Goal: Information Seeking & Learning: Learn about a topic

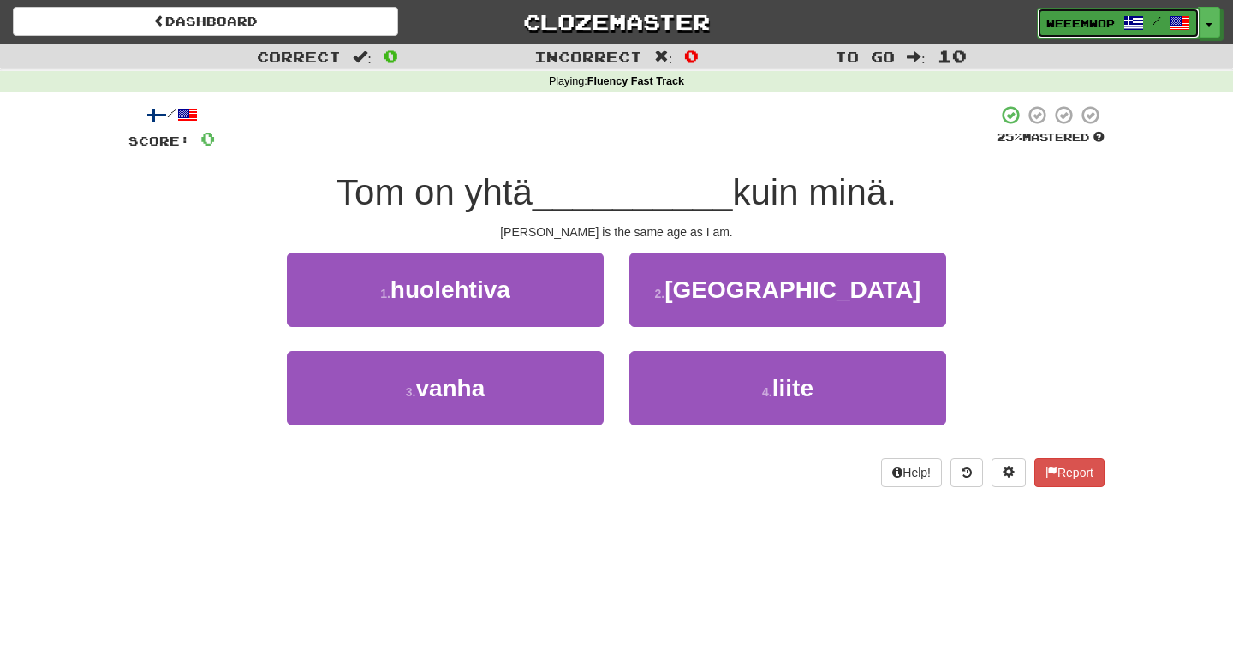
click at [1085, 23] on span "weeemwop" at bounding box center [1080, 22] width 68 height 15
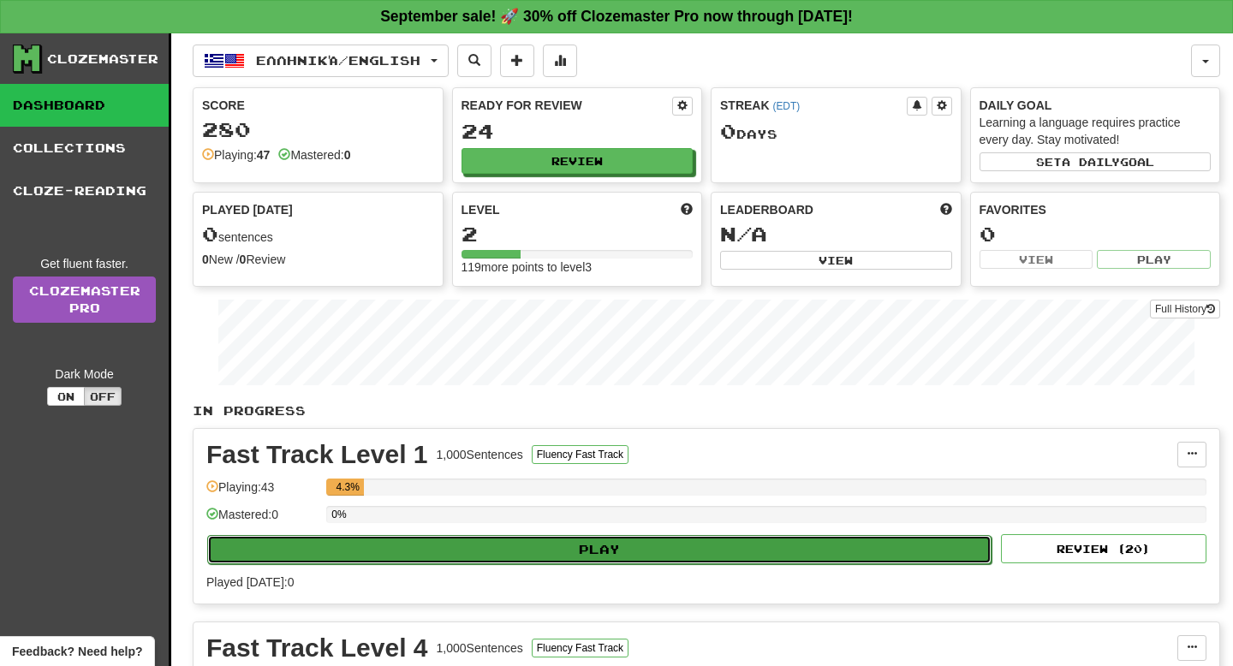
click at [525, 543] on button "Play" at bounding box center [599, 549] width 784 height 29
select select "**"
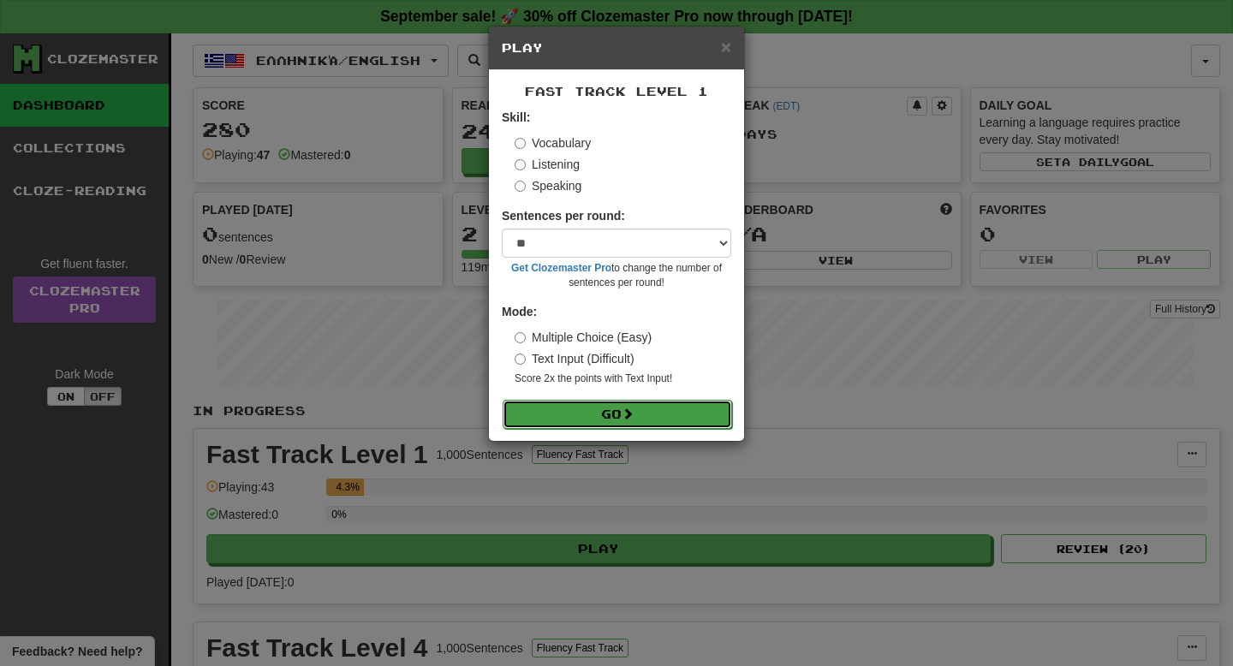
click at [649, 414] on button "Go" at bounding box center [617, 414] width 229 height 29
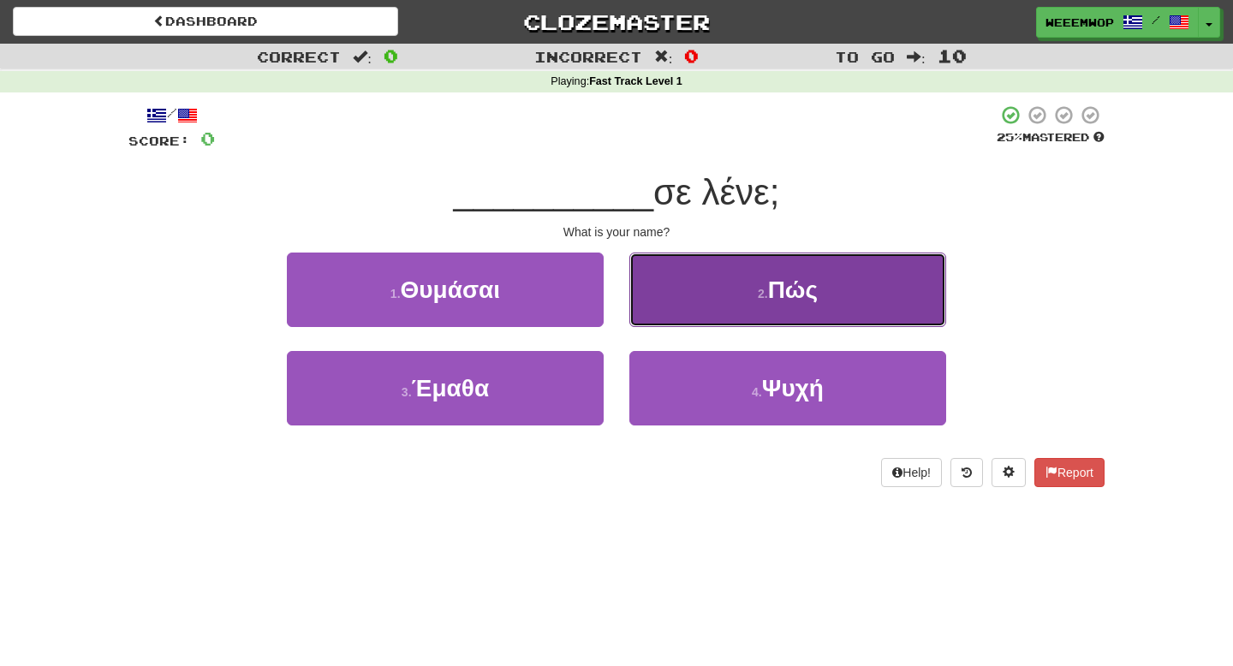
click at [725, 307] on button "2 . Πώς" at bounding box center [787, 290] width 317 height 74
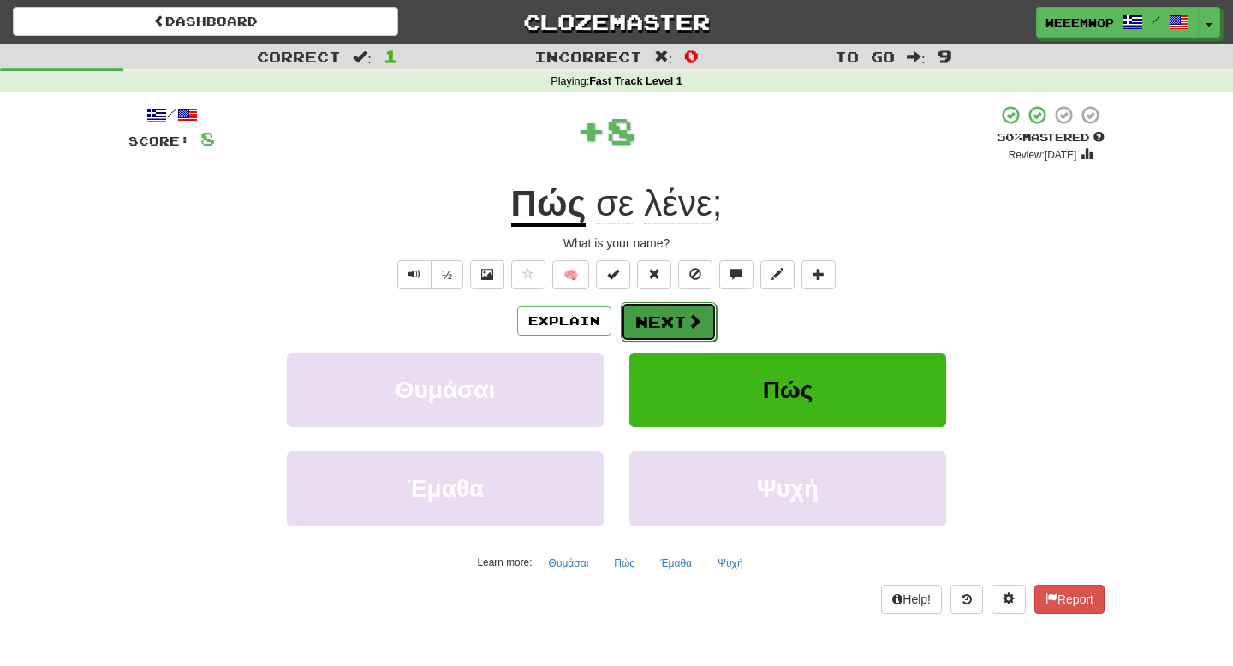
click at [670, 340] on button "Next" at bounding box center [669, 321] width 96 height 39
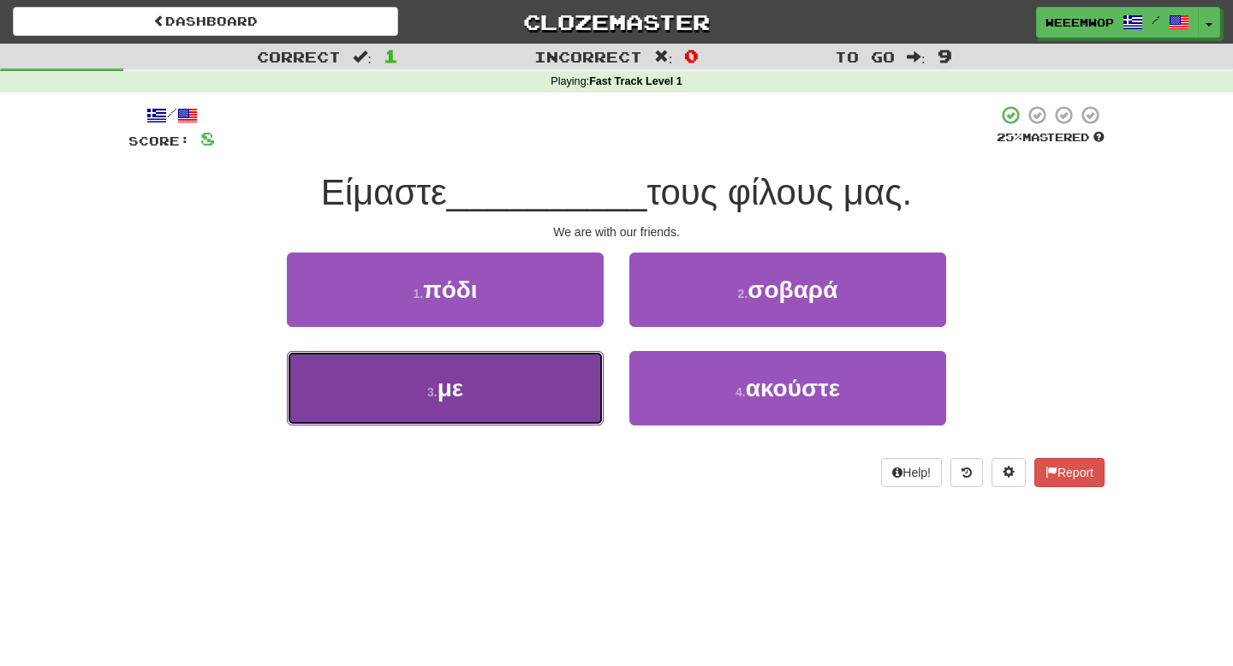
click at [549, 397] on button "3 . με" at bounding box center [445, 388] width 317 height 74
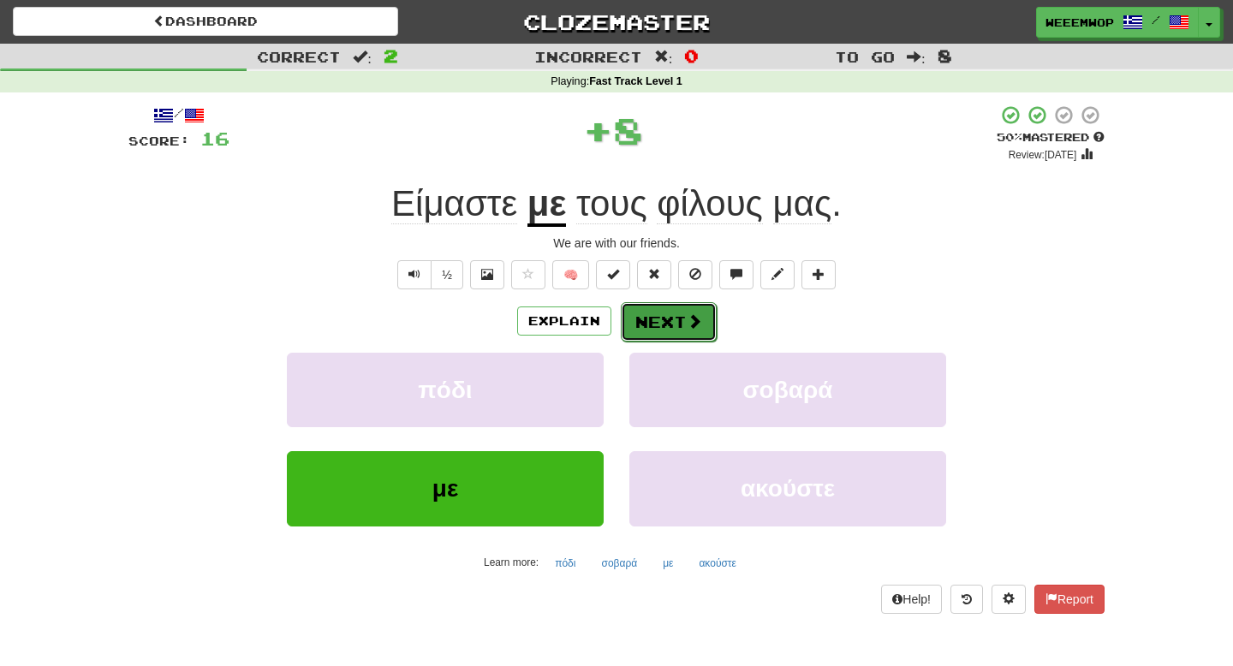
click at [692, 322] on span at bounding box center [694, 320] width 15 height 15
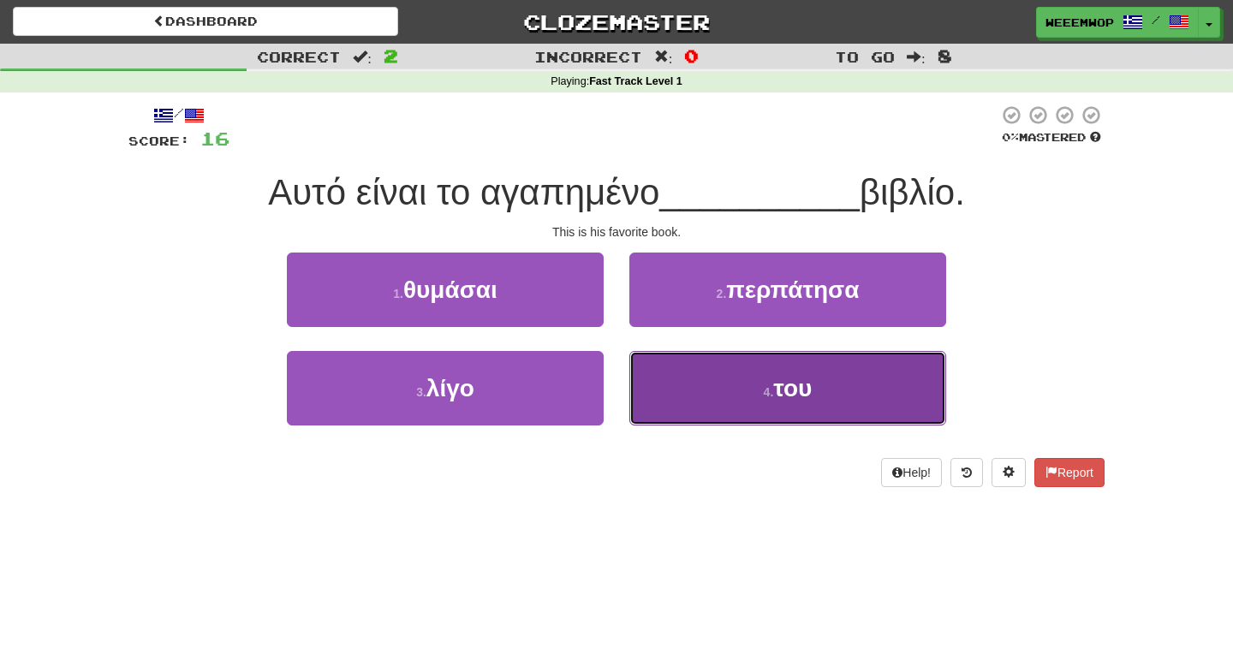
click at [673, 384] on button "4 . του" at bounding box center [787, 388] width 317 height 74
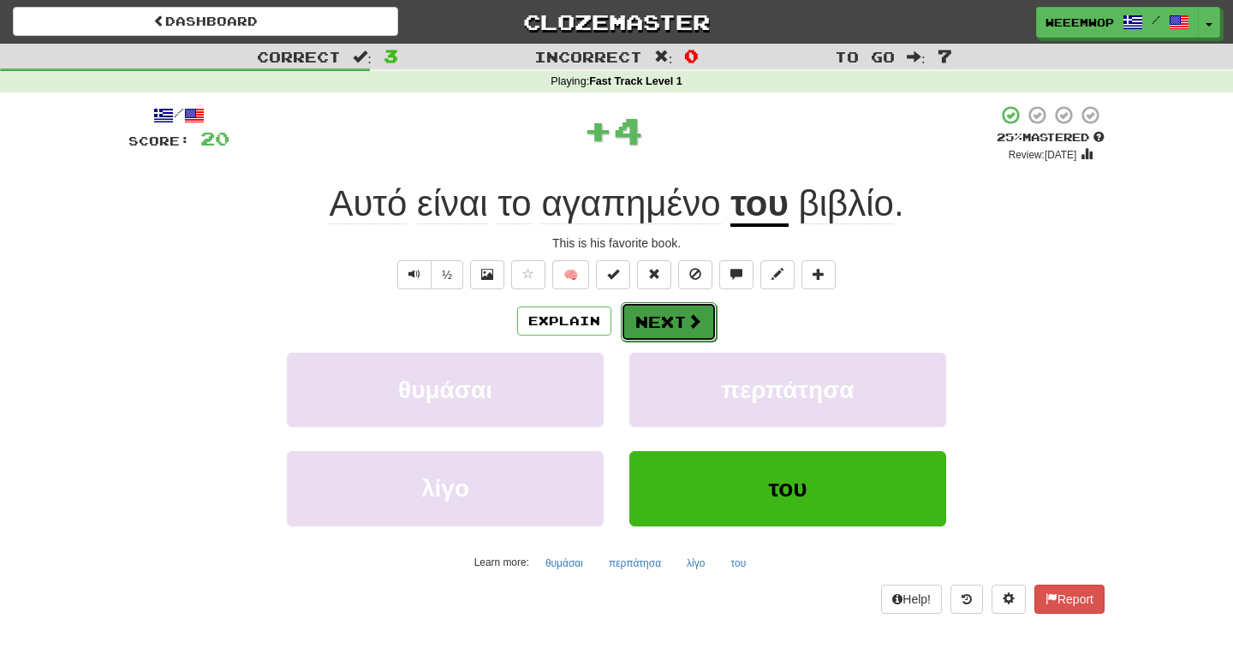
click at [650, 311] on button "Next" at bounding box center [669, 321] width 96 height 39
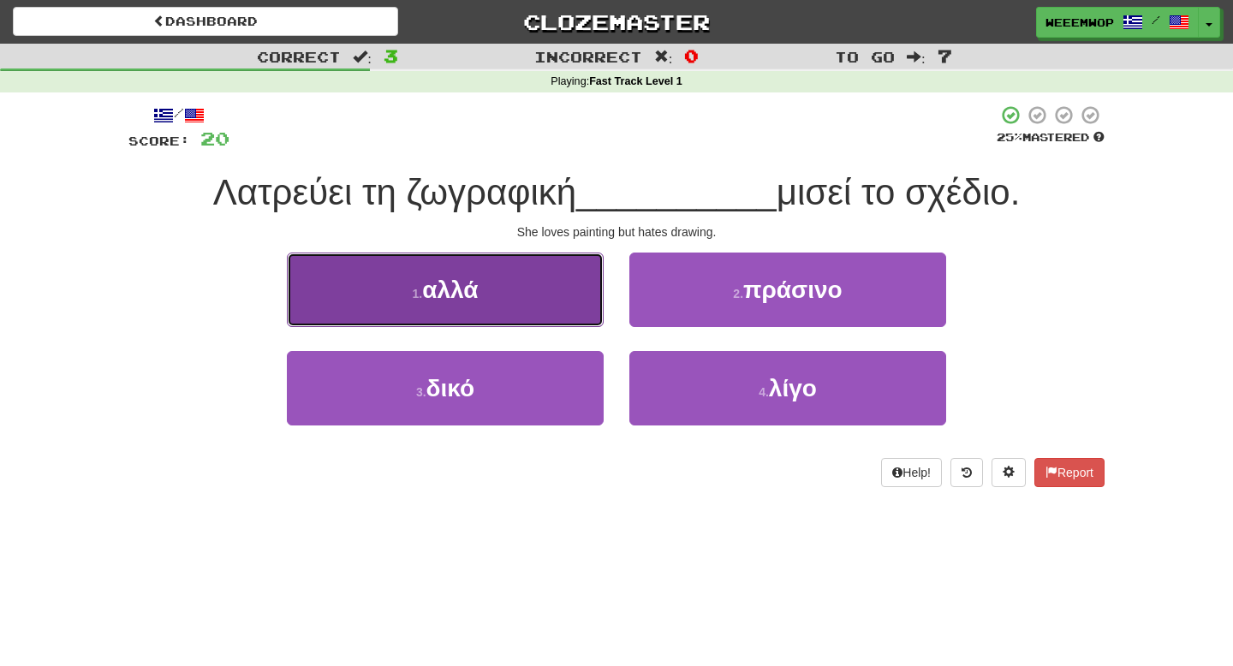
click at [565, 305] on button "1 . αλλά" at bounding box center [445, 290] width 317 height 74
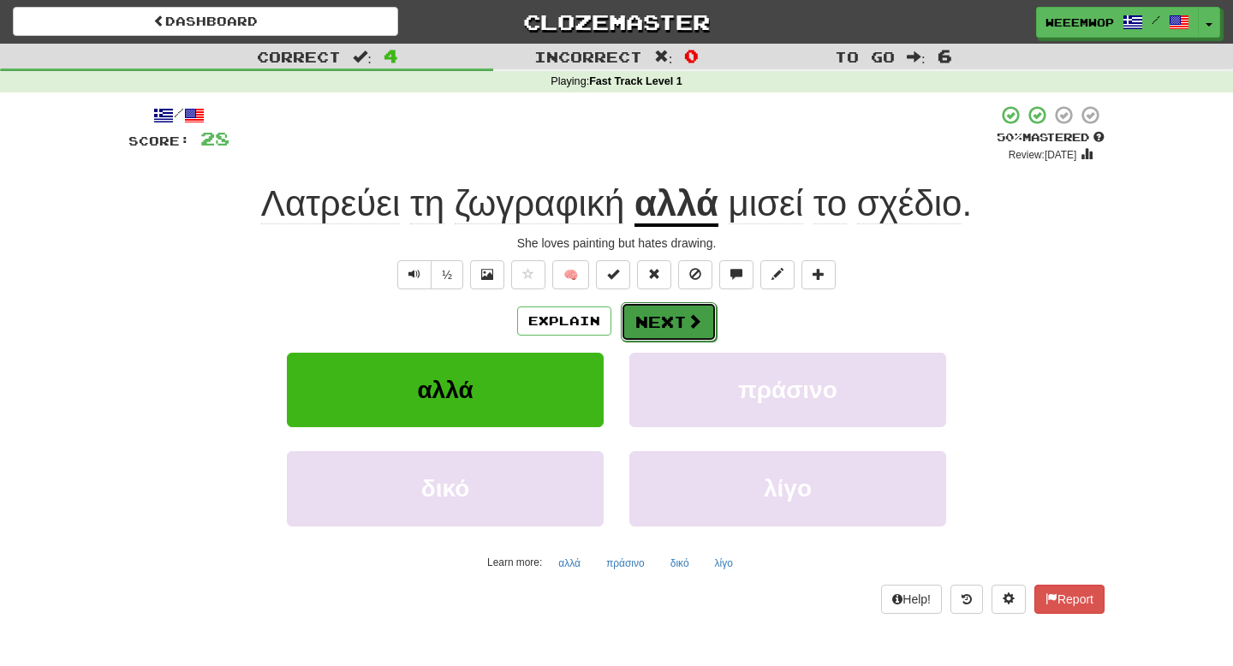
click at [690, 322] on span at bounding box center [694, 320] width 15 height 15
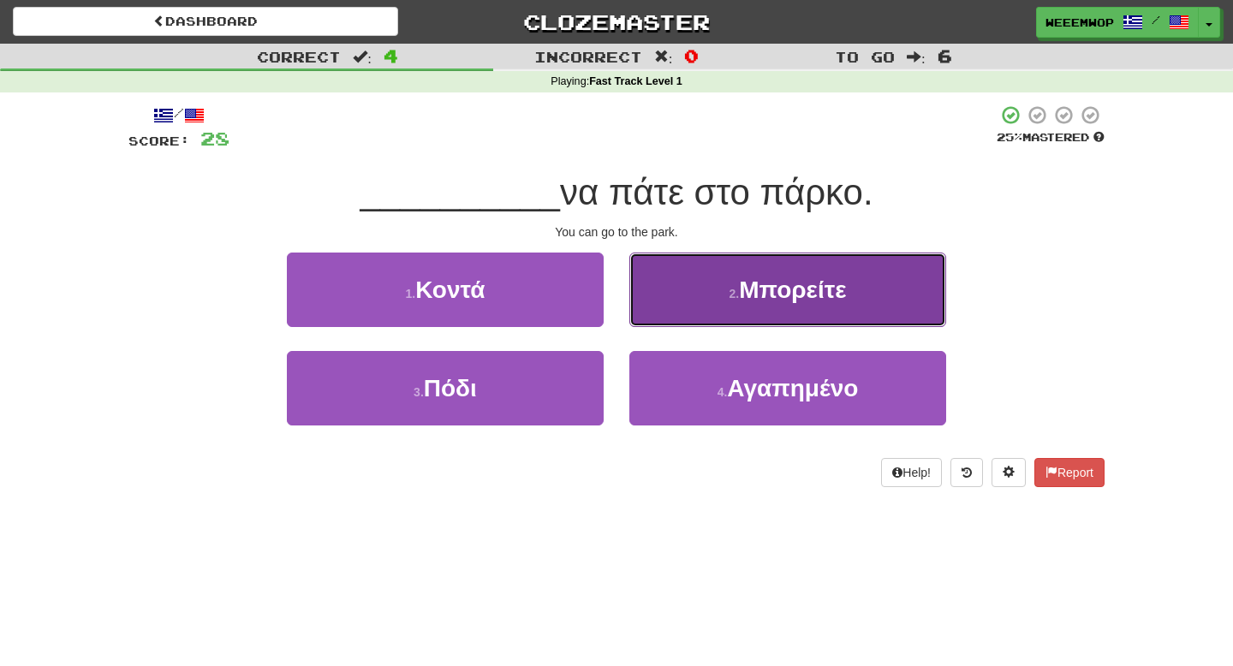
click at [693, 319] on button "2 . Μπορείτε" at bounding box center [787, 290] width 317 height 74
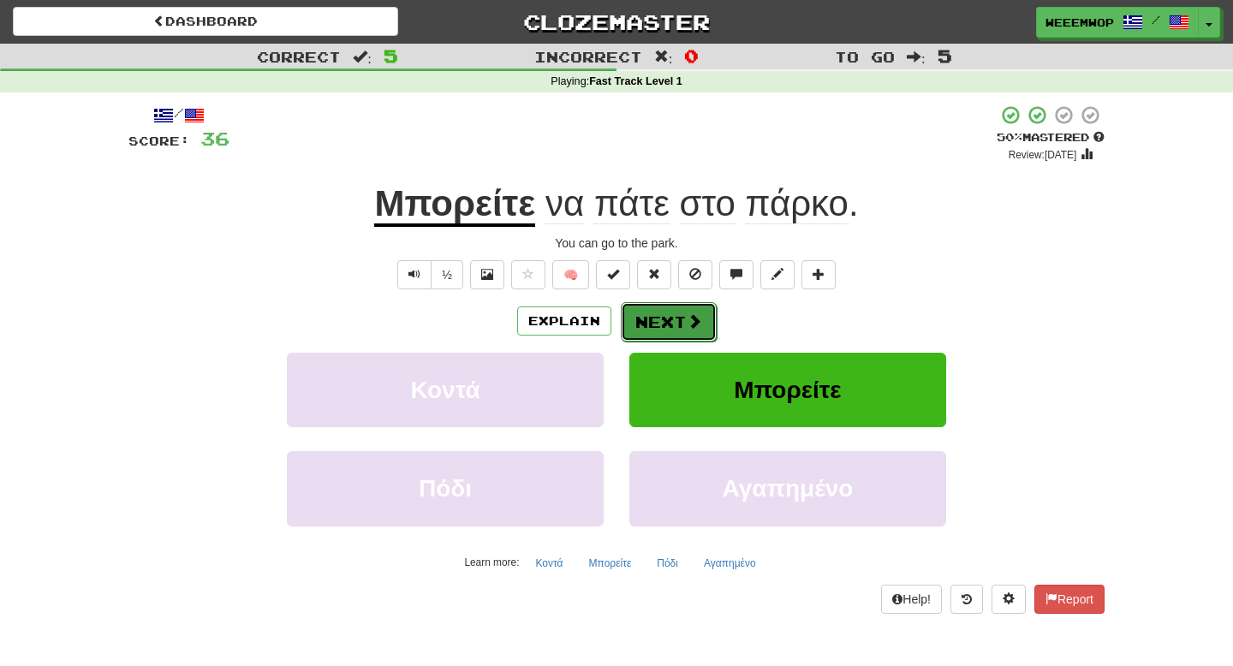
click at [693, 319] on span at bounding box center [694, 320] width 15 height 15
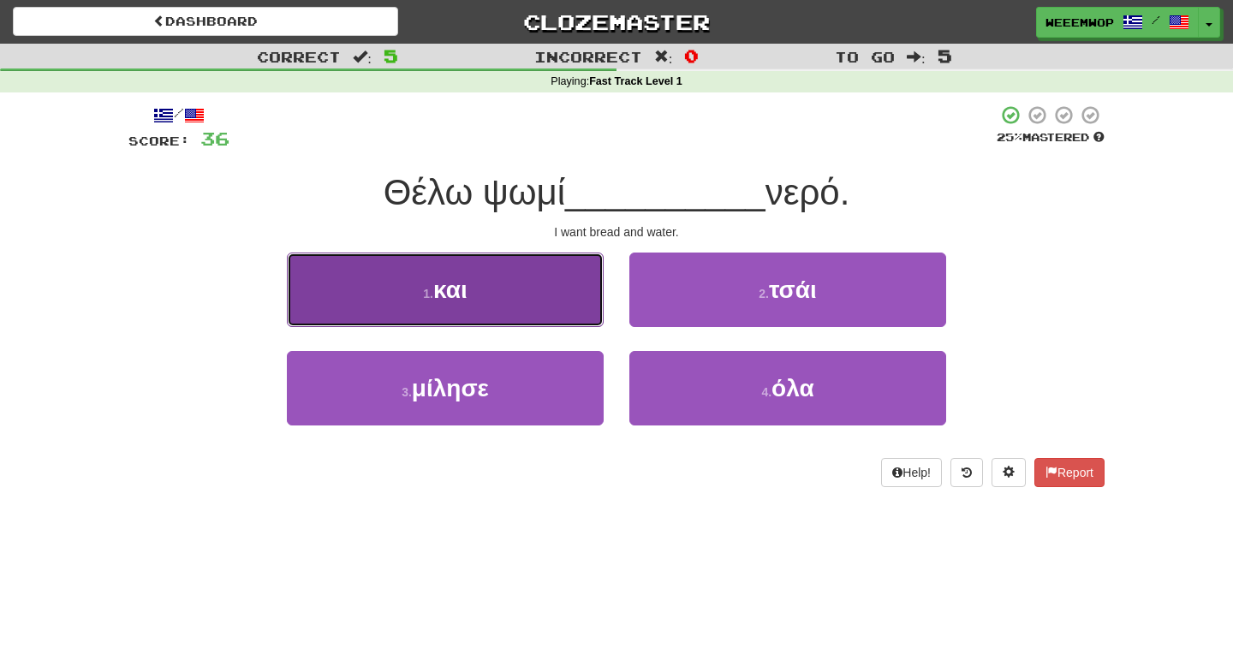
click at [567, 306] on button "1 . και" at bounding box center [445, 290] width 317 height 74
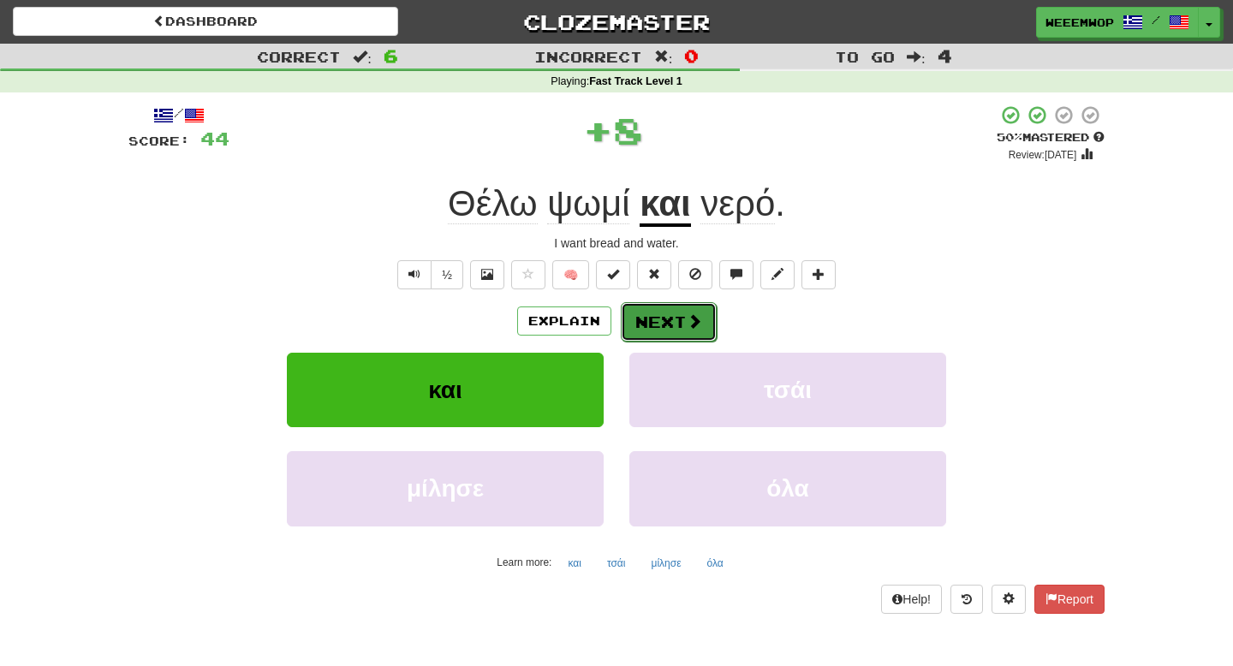
click at [676, 329] on button "Next" at bounding box center [669, 321] width 96 height 39
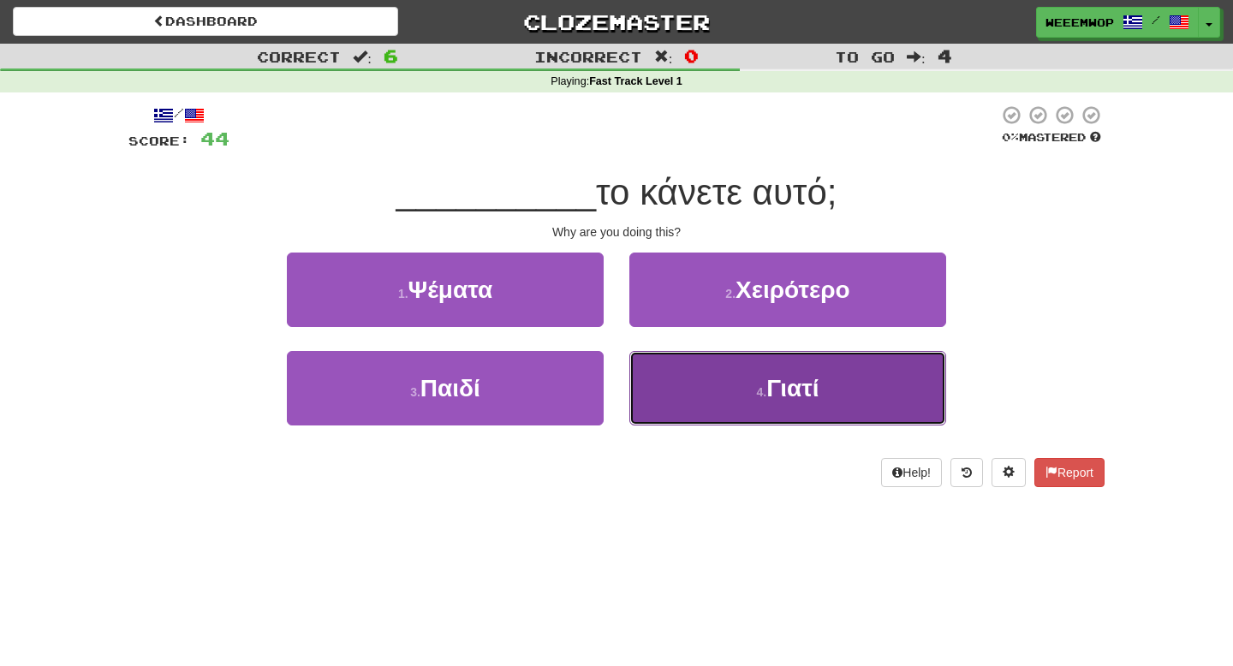
click at [671, 376] on button "4 . Γιατί" at bounding box center [787, 388] width 317 height 74
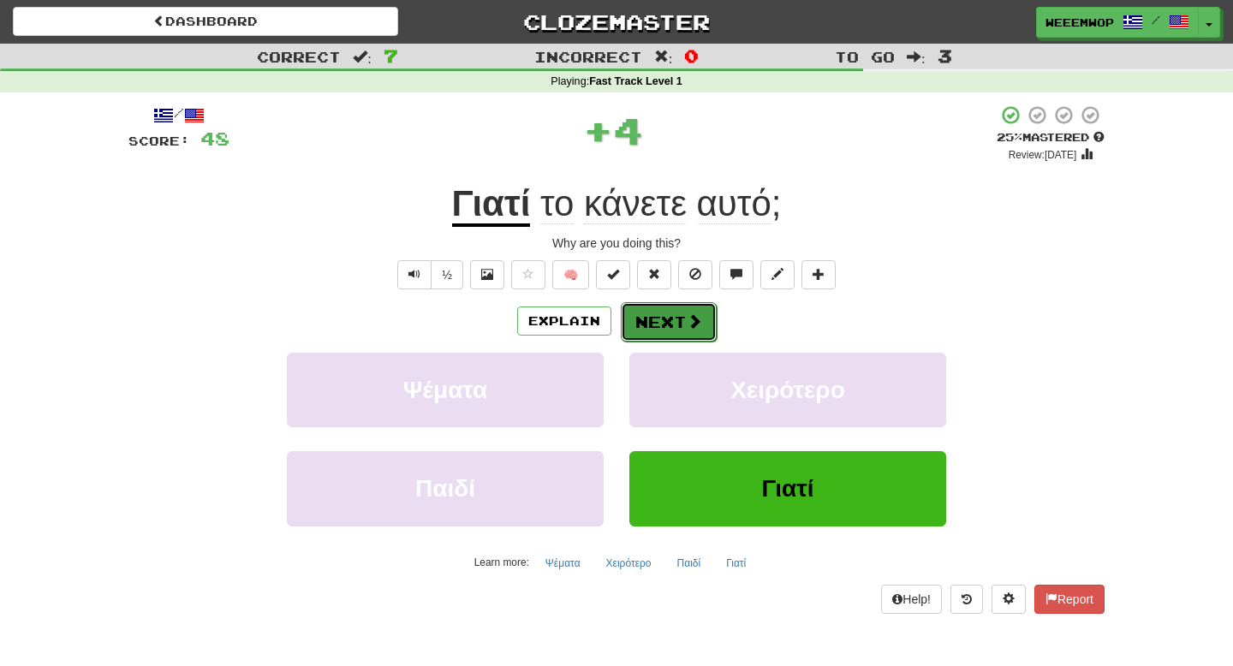
click at [673, 340] on button "Next" at bounding box center [669, 321] width 96 height 39
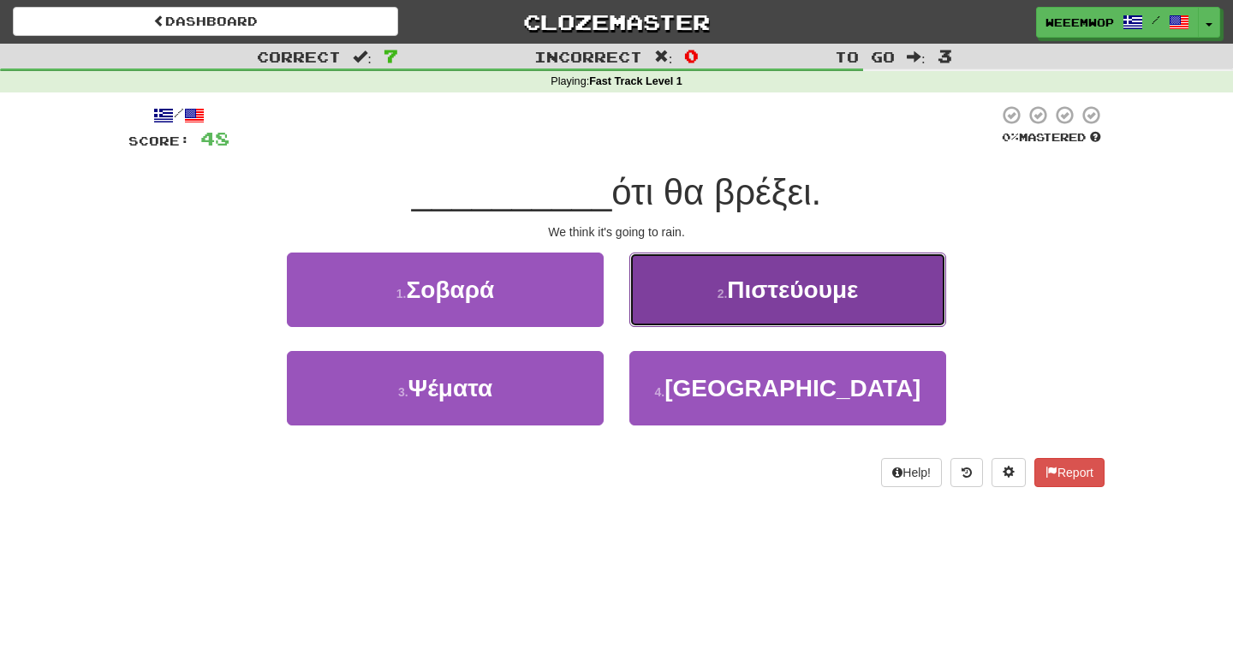
click at [663, 324] on button "2 . Πιστεύουμε" at bounding box center [787, 290] width 317 height 74
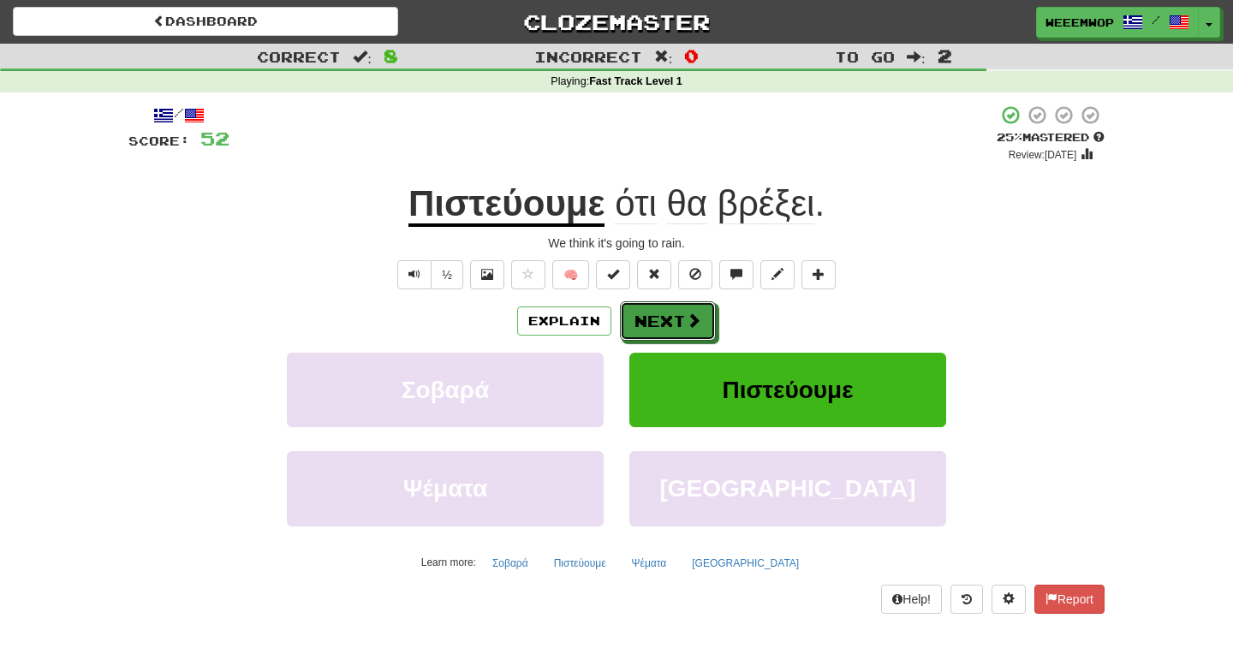
click at [663, 324] on button "Next" at bounding box center [668, 320] width 96 height 39
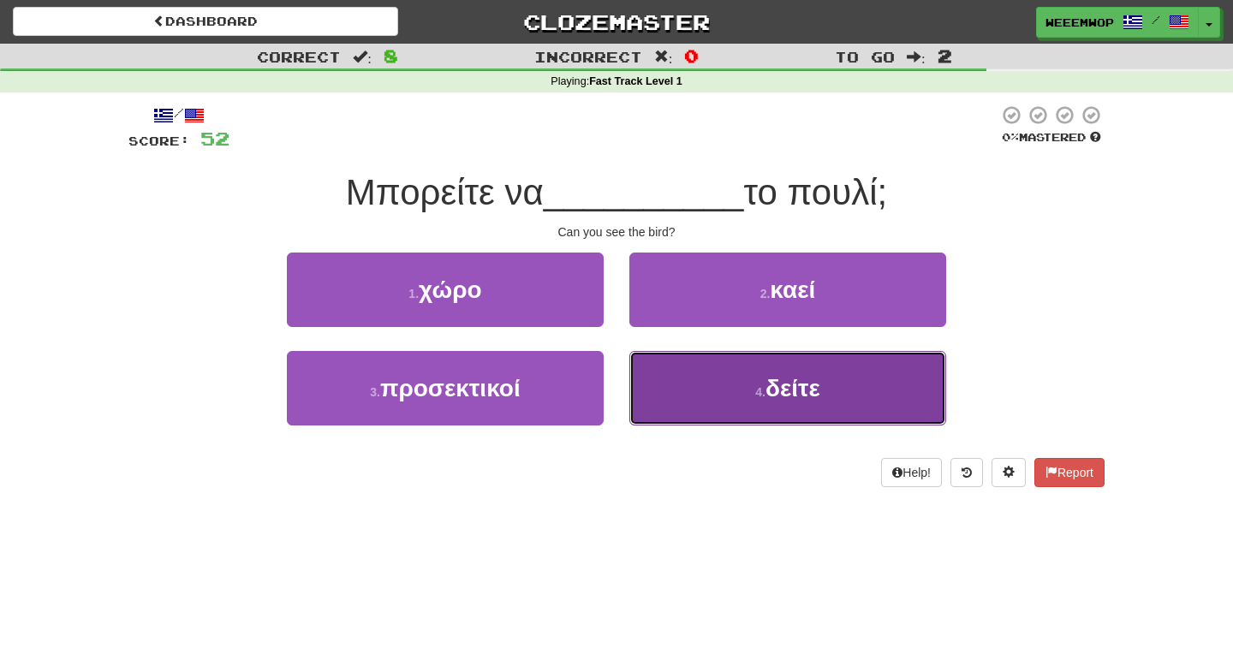
click at [632, 401] on button "4 . δείτε" at bounding box center [787, 388] width 317 height 74
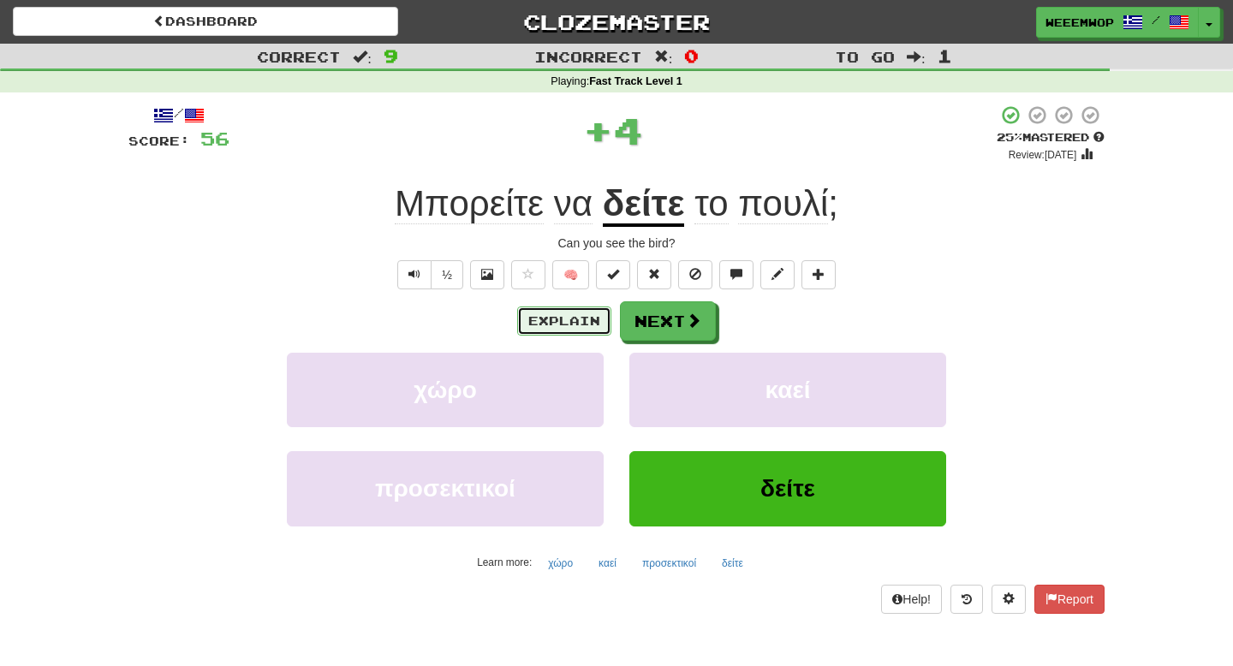
click at [576, 324] on button "Explain" at bounding box center [564, 320] width 94 height 29
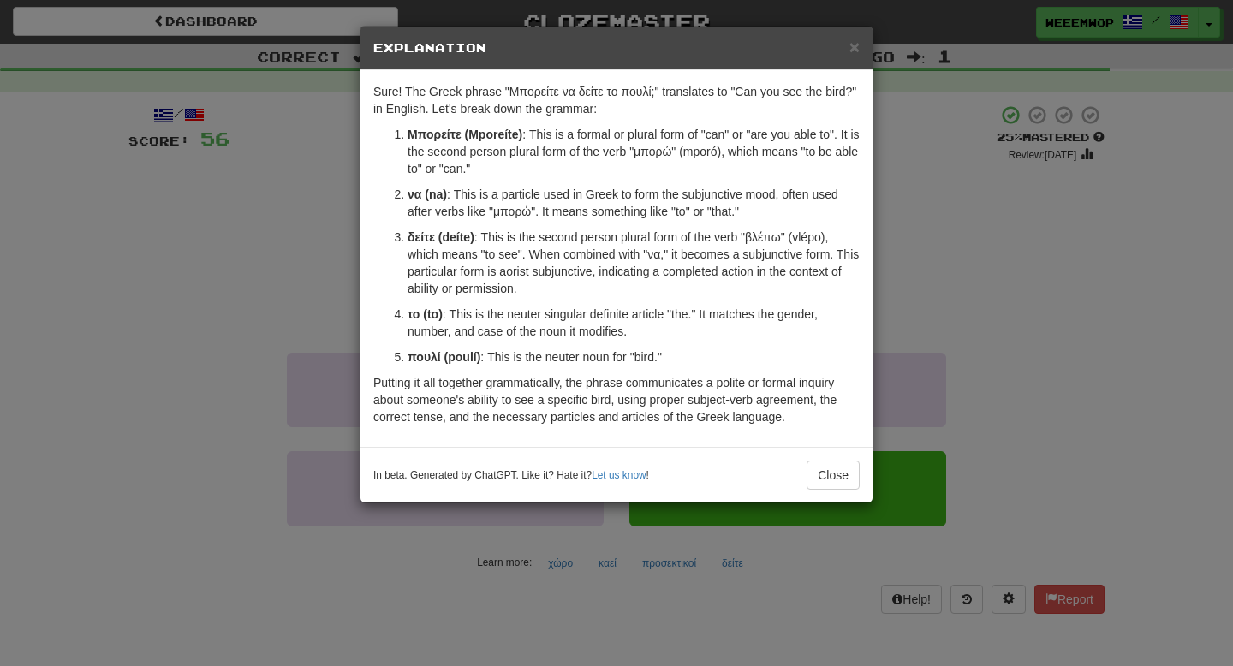
click at [861, 46] on div "× Explanation" at bounding box center [616, 49] width 512 height 44
click at [853, 56] on span "×" at bounding box center [854, 47] width 10 height 20
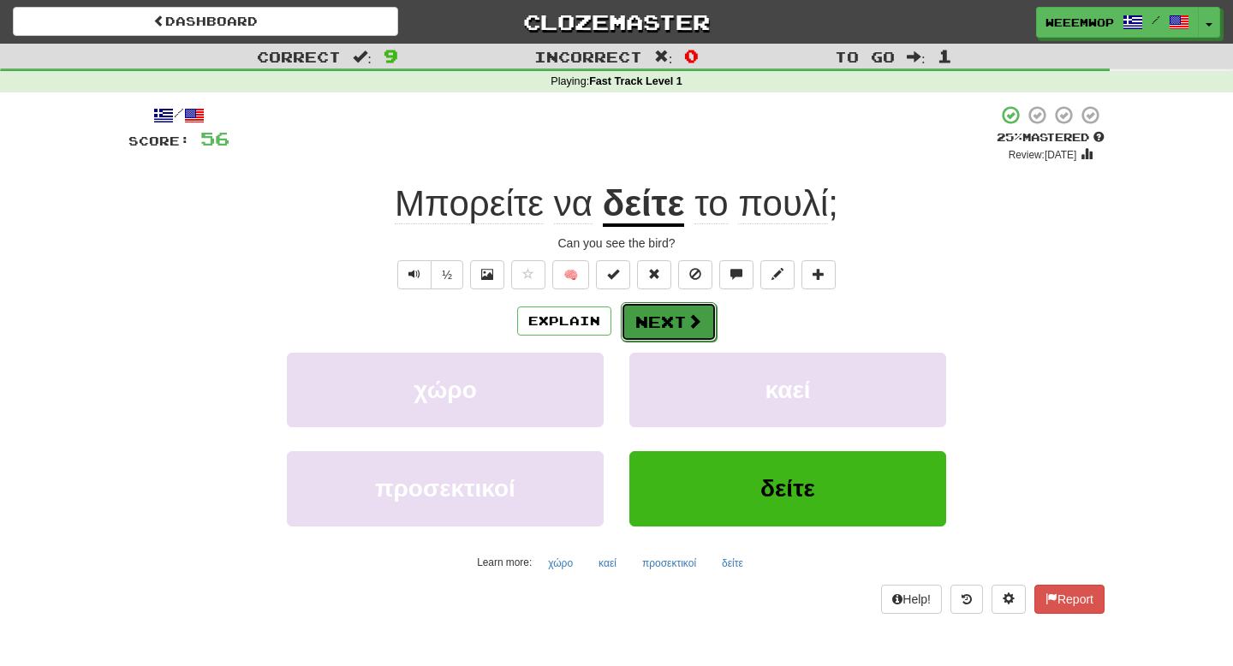
click at [621, 310] on button "Next" at bounding box center [669, 321] width 96 height 39
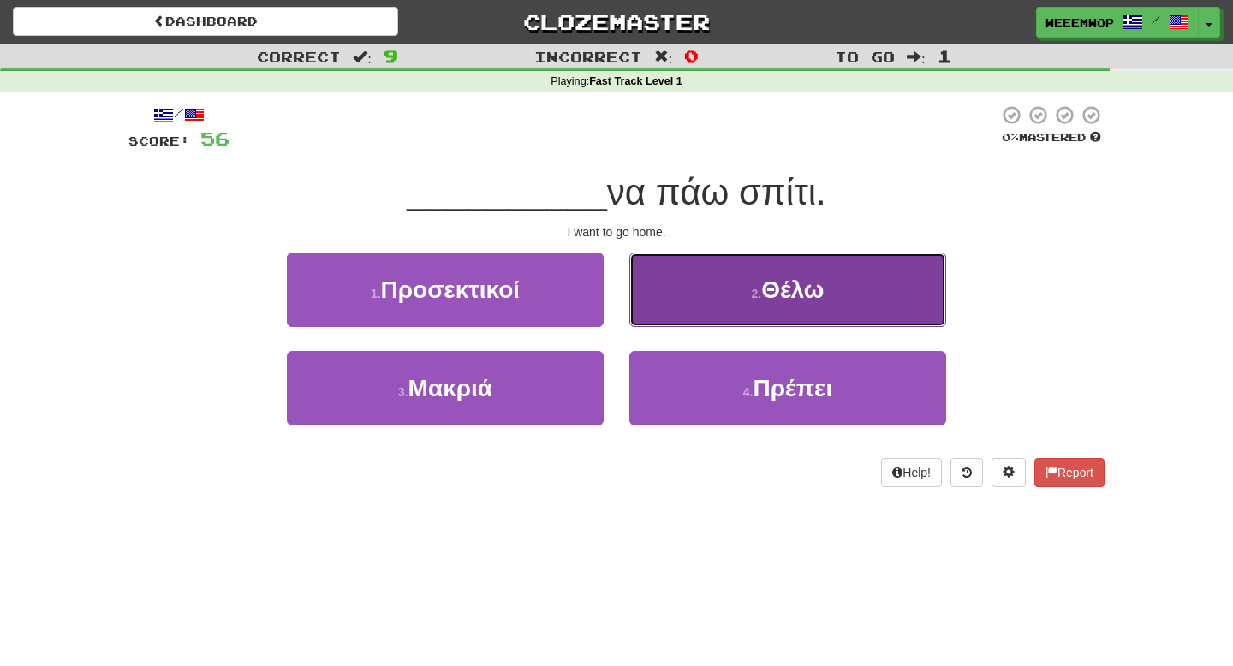
click at [661, 311] on button "2 . Θέλω" at bounding box center [787, 290] width 317 height 74
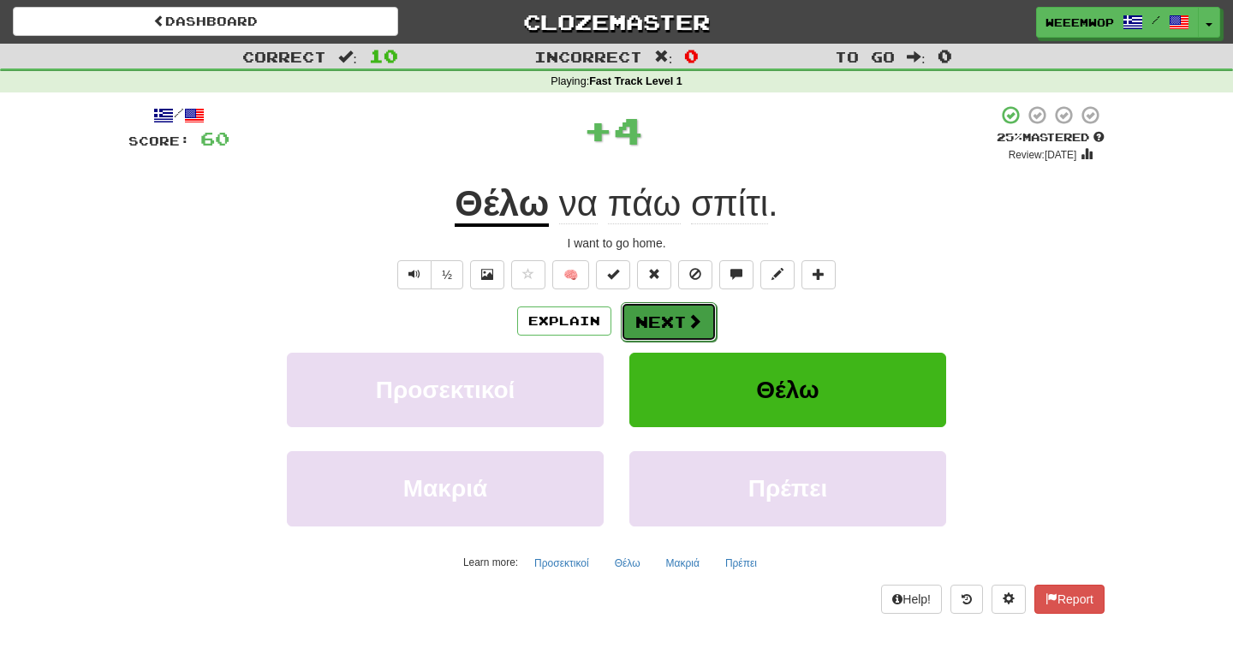
click at [664, 331] on button "Next" at bounding box center [669, 321] width 96 height 39
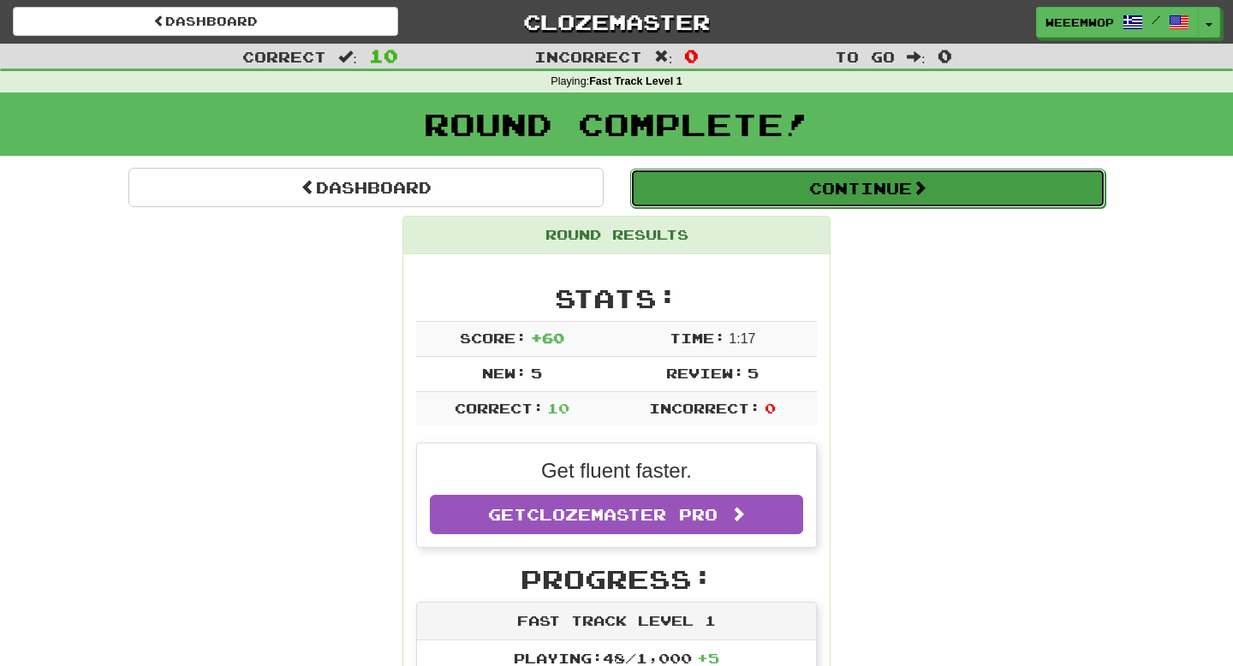
click at [755, 195] on button "Continue" at bounding box center [867, 188] width 475 height 39
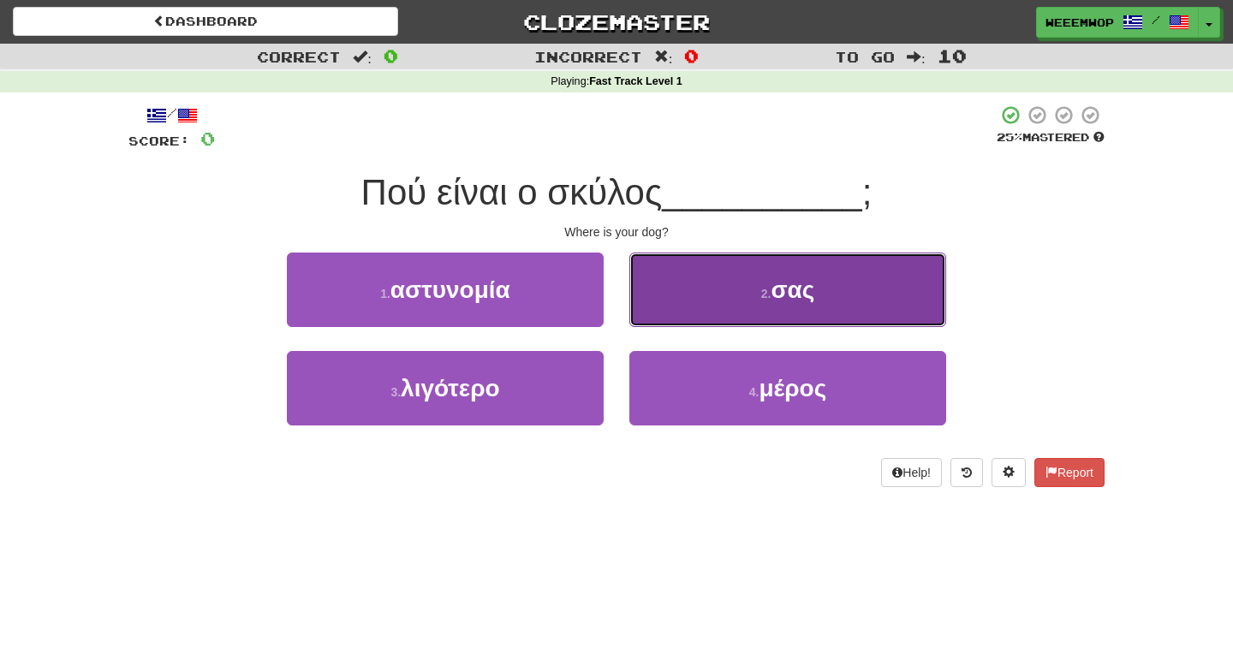
click at [743, 265] on button "2 . σας" at bounding box center [787, 290] width 317 height 74
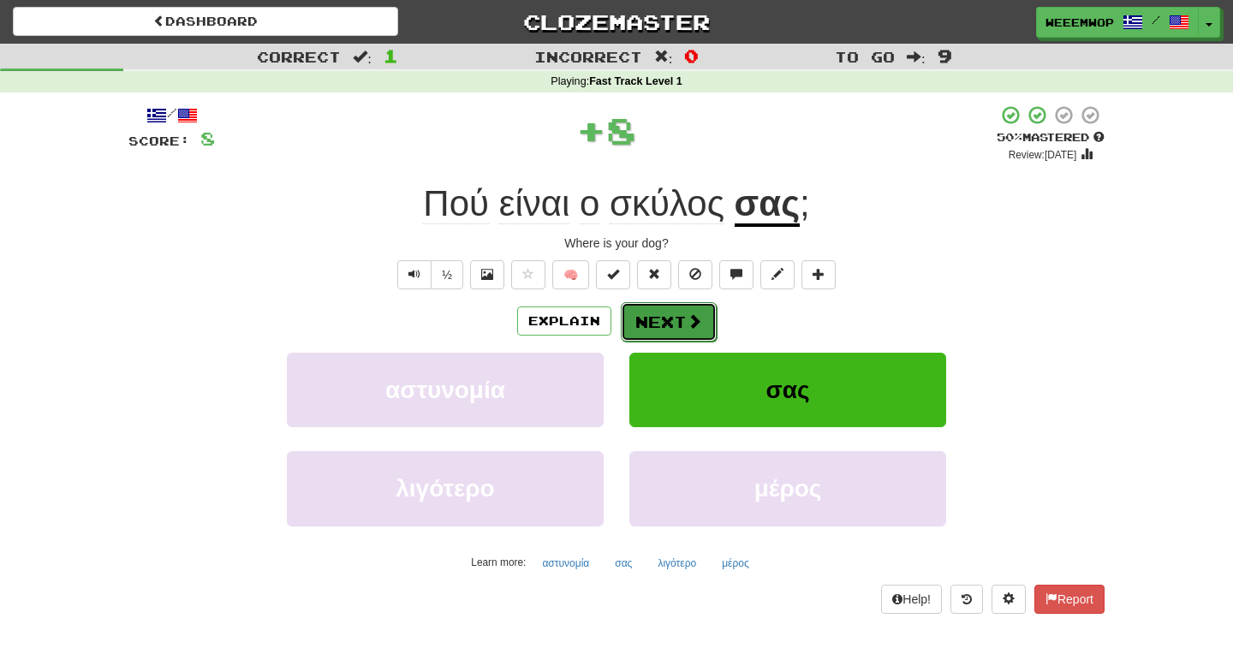
click at [680, 336] on button "Next" at bounding box center [669, 321] width 96 height 39
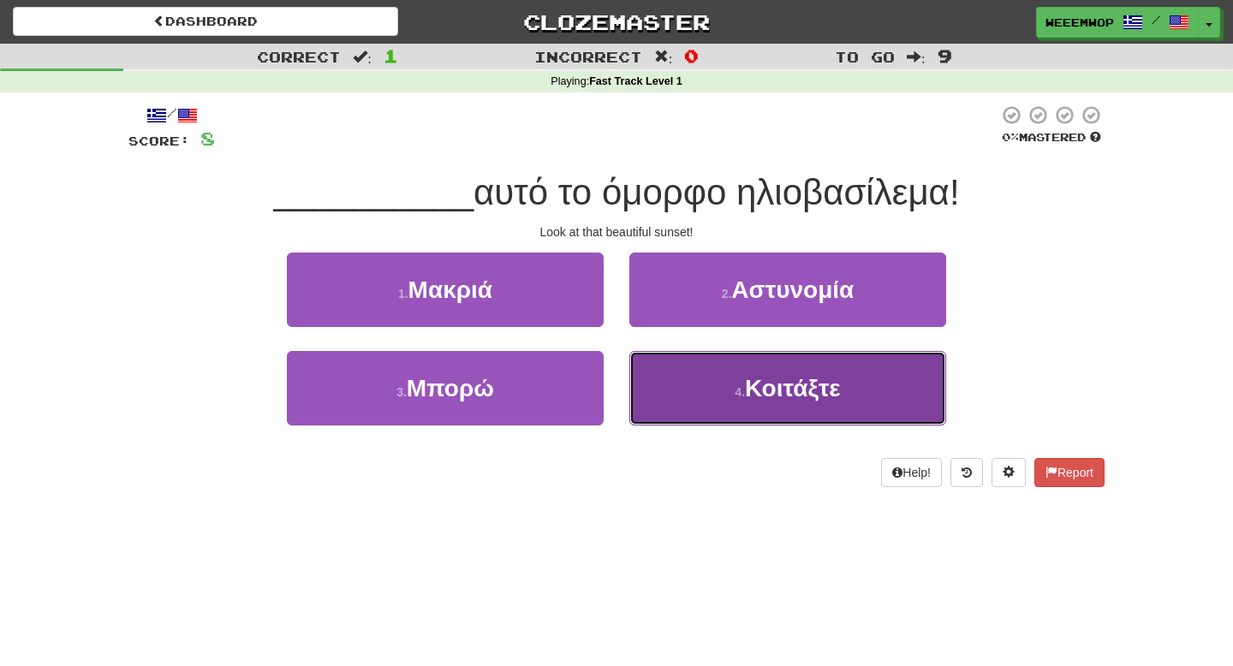
click at [710, 395] on button "4 . Κοιτάξτε" at bounding box center [787, 388] width 317 height 74
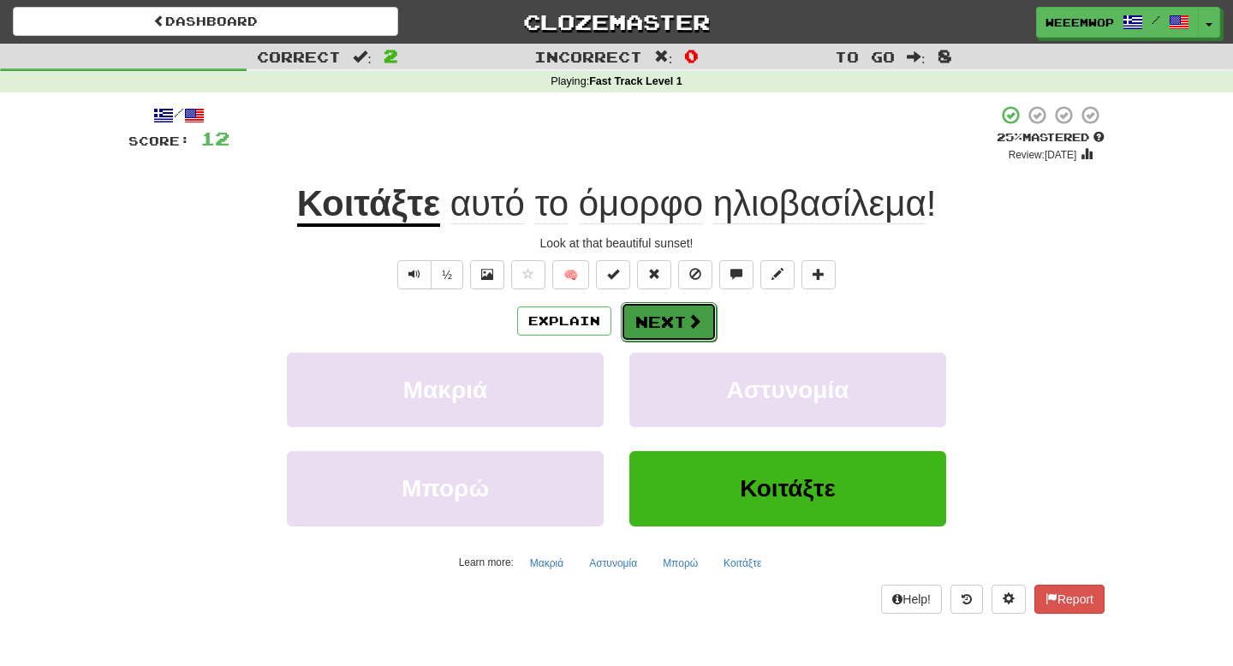
click at [691, 306] on button "Next" at bounding box center [669, 321] width 96 height 39
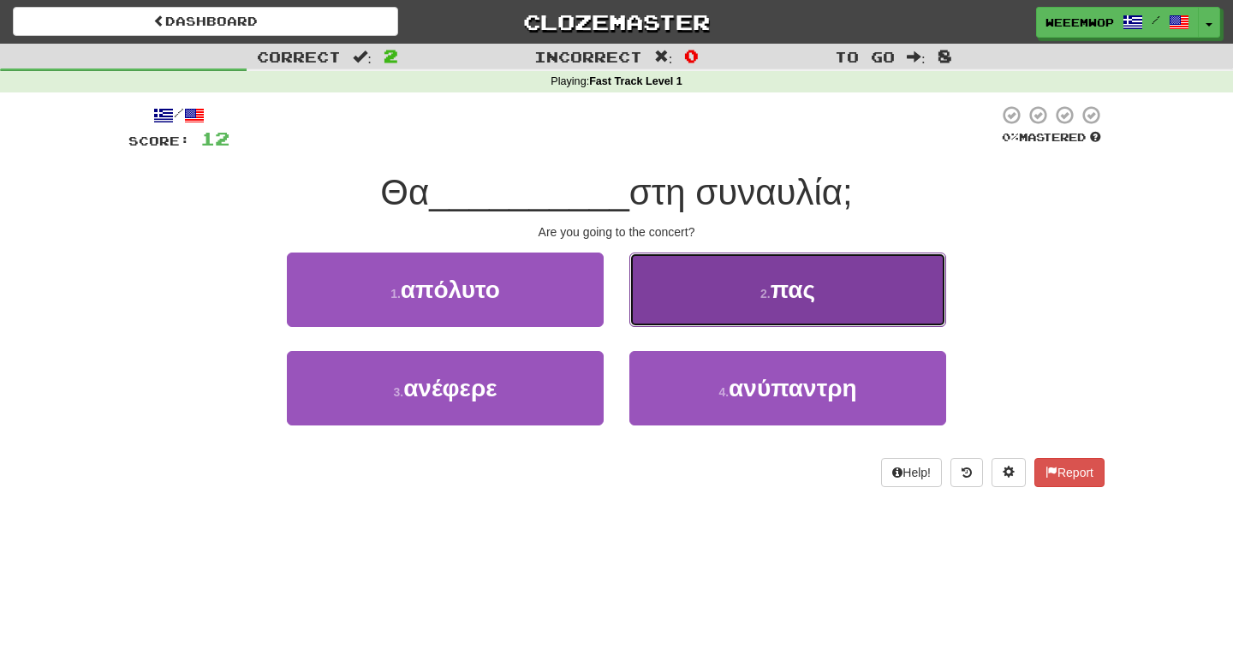
click at [681, 306] on button "2 . πας" at bounding box center [787, 290] width 317 height 74
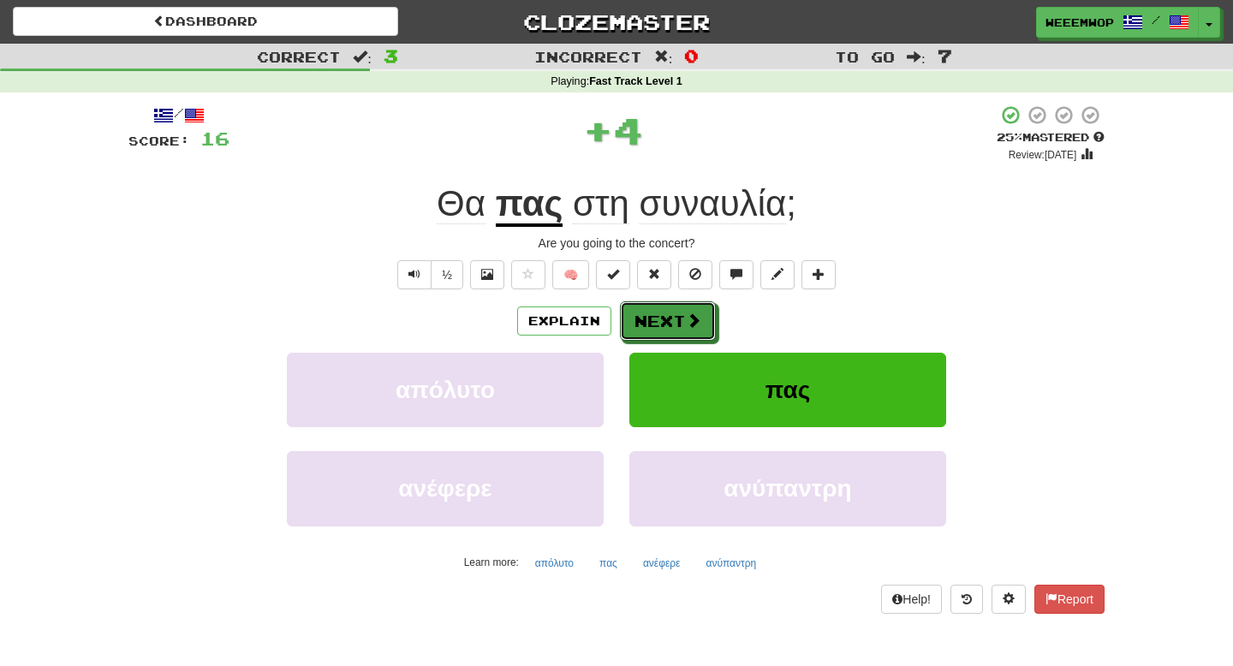
click at [681, 306] on button "Next" at bounding box center [668, 320] width 96 height 39
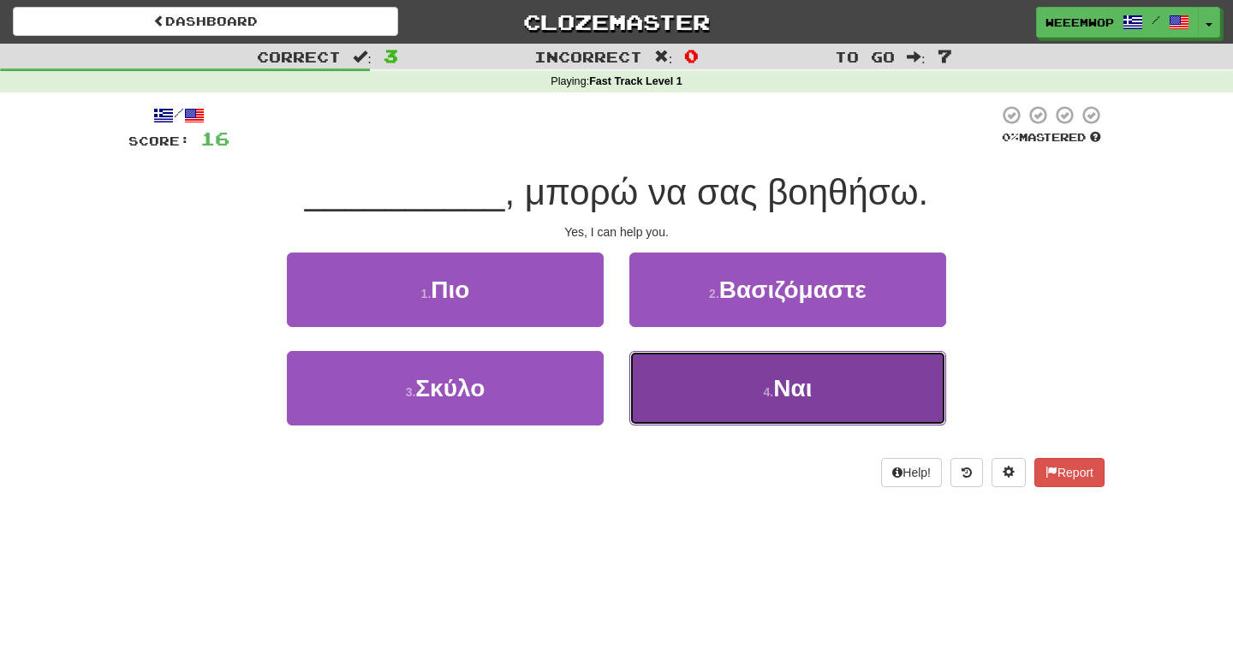
click at [712, 399] on button "4 . Ναι" at bounding box center [787, 388] width 317 height 74
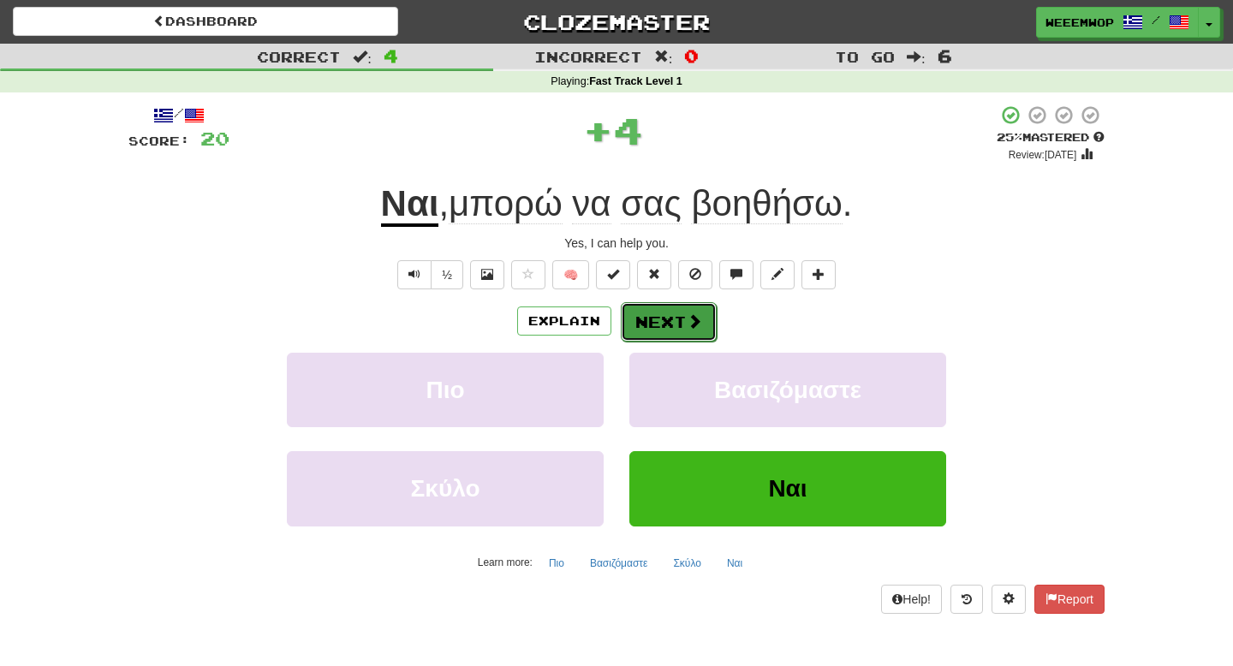
click at [695, 309] on button "Next" at bounding box center [669, 321] width 96 height 39
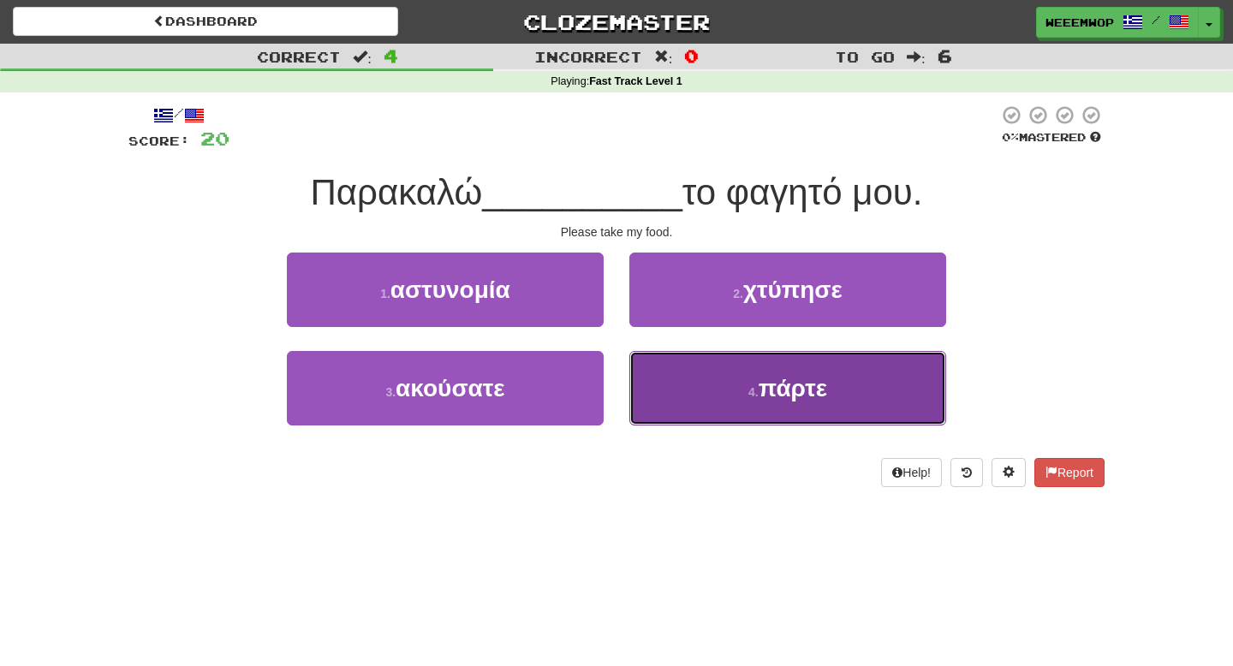
click at [706, 385] on button "4 . πάρτε" at bounding box center [787, 388] width 317 height 74
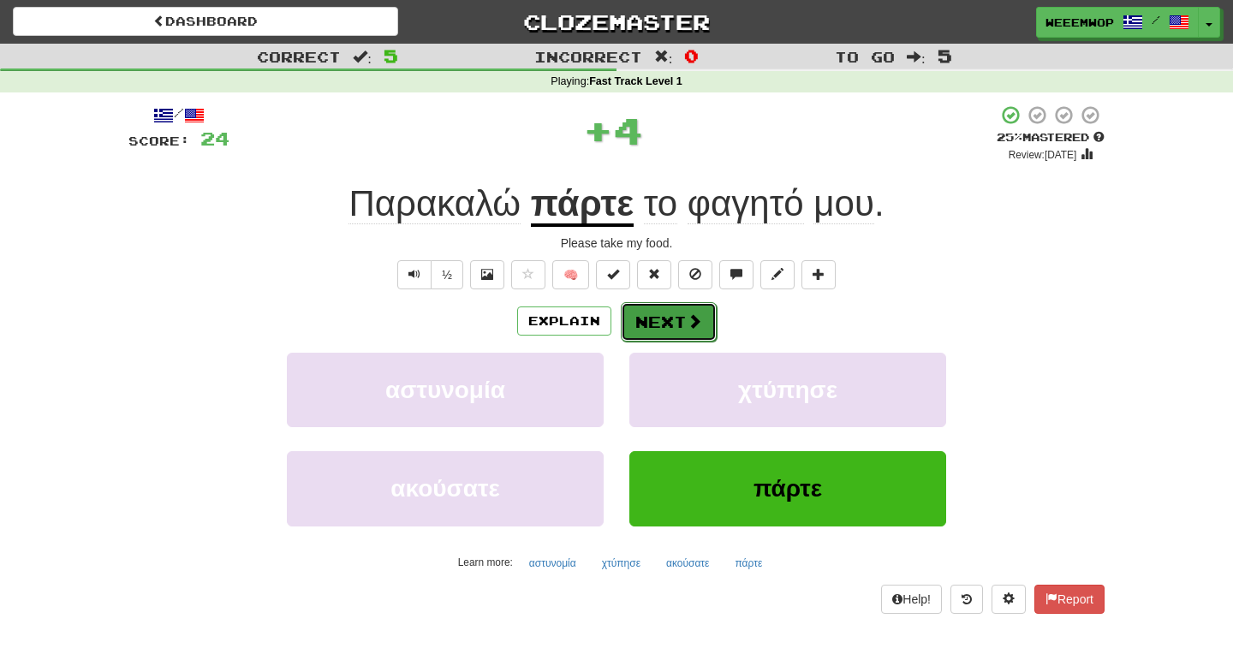
click at [698, 325] on span at bounding box center [694, 320] width 15 height 15
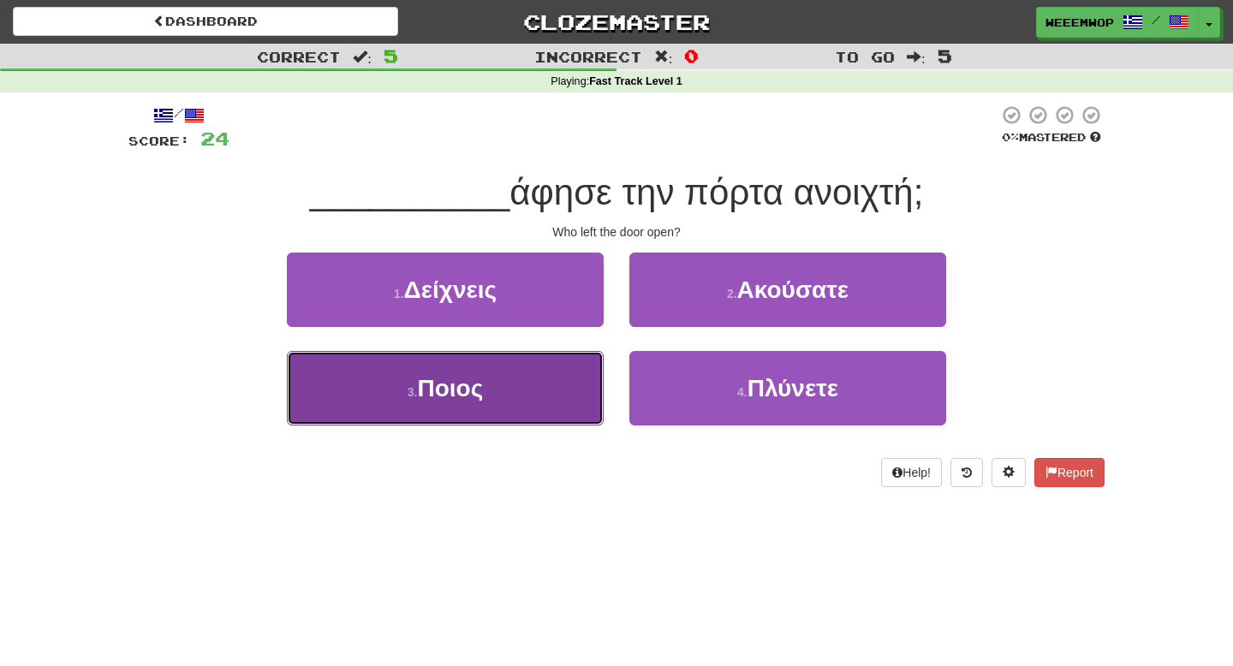
click at [554, 376] on button "3 . Ποιος" at bounding box center [445, 388] width 317 height 74
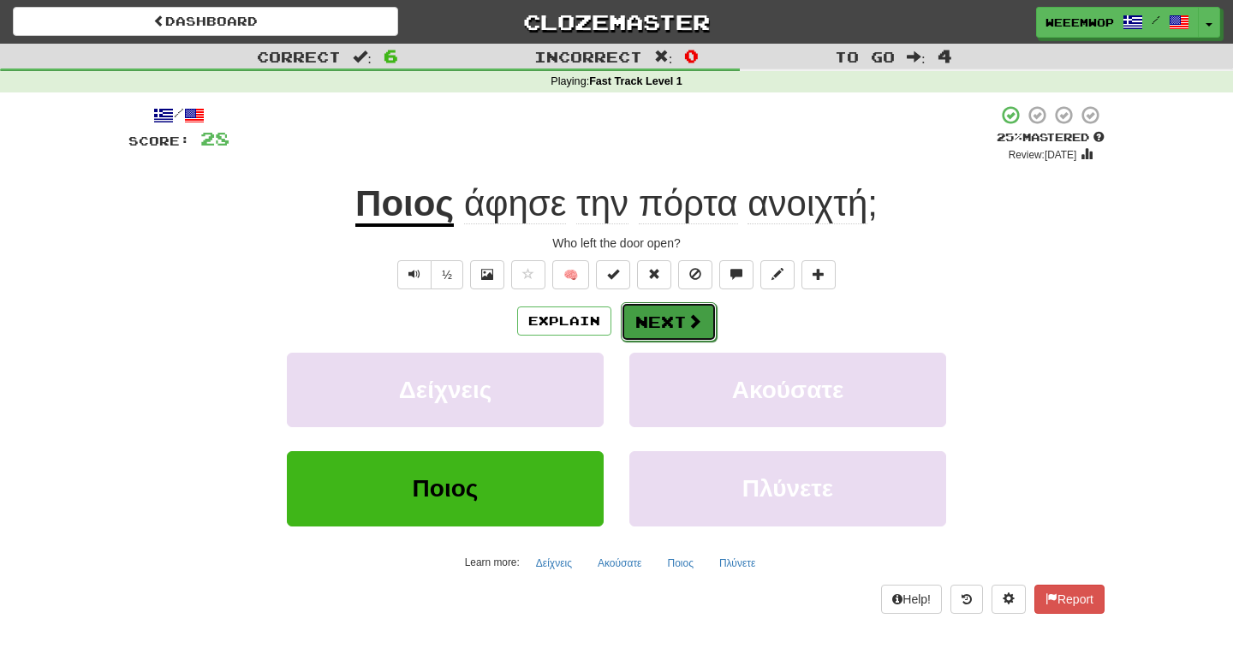
click at [691, 334] on button "Next" at bounding box center [669, 321] width 96 height 39
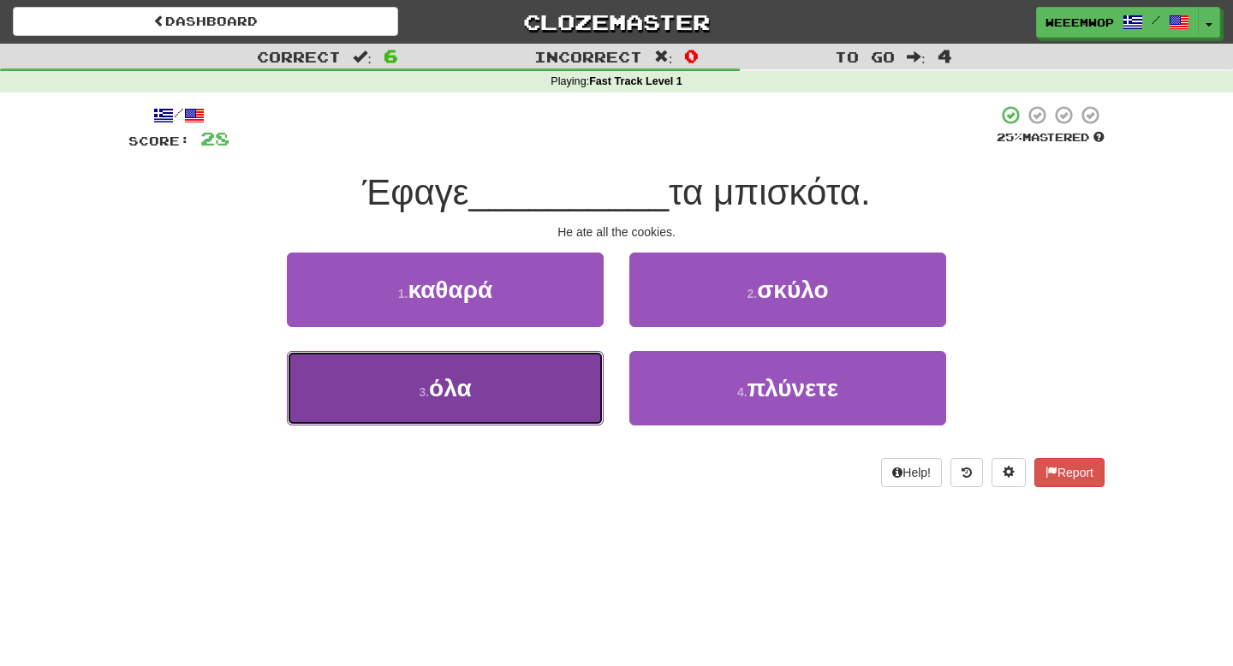
click at [559, 407] on button "3 . όλα" at bounding box center [445, 388] width 317 height 74
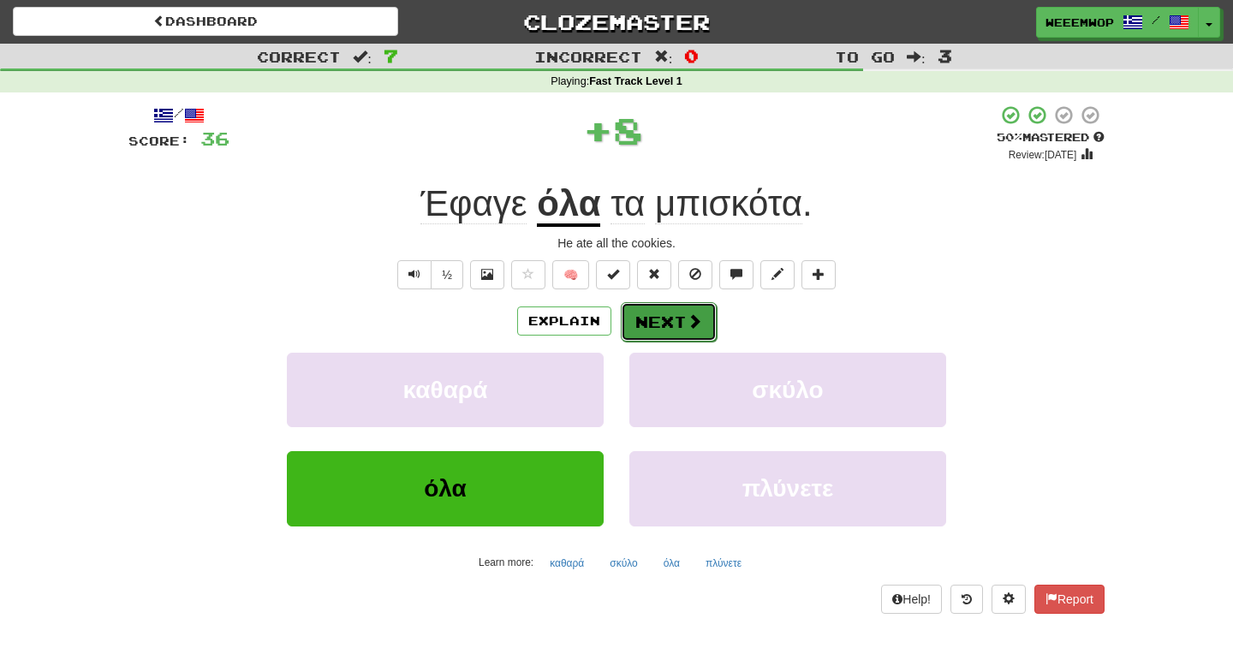
click at [645, 332] on button "Next" at bounding box center [669, 321] width 96 height 39
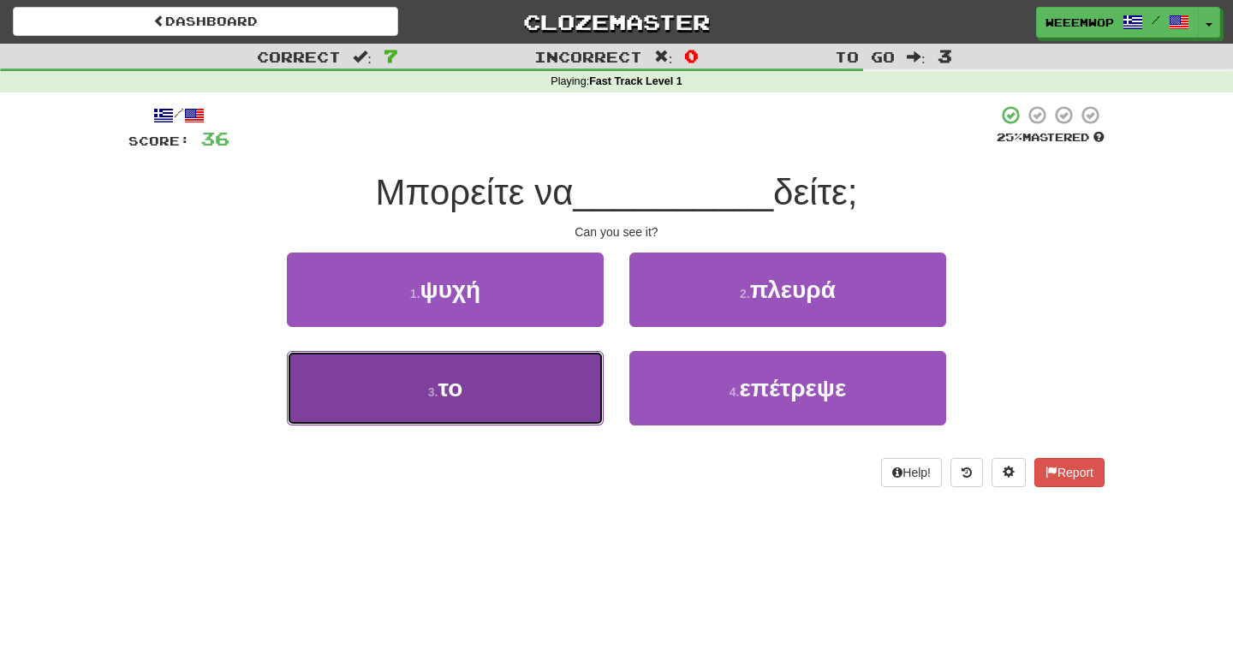
click at [549, 377] on button "3 . το" at bounding box center [445, 388] width 317 height 74
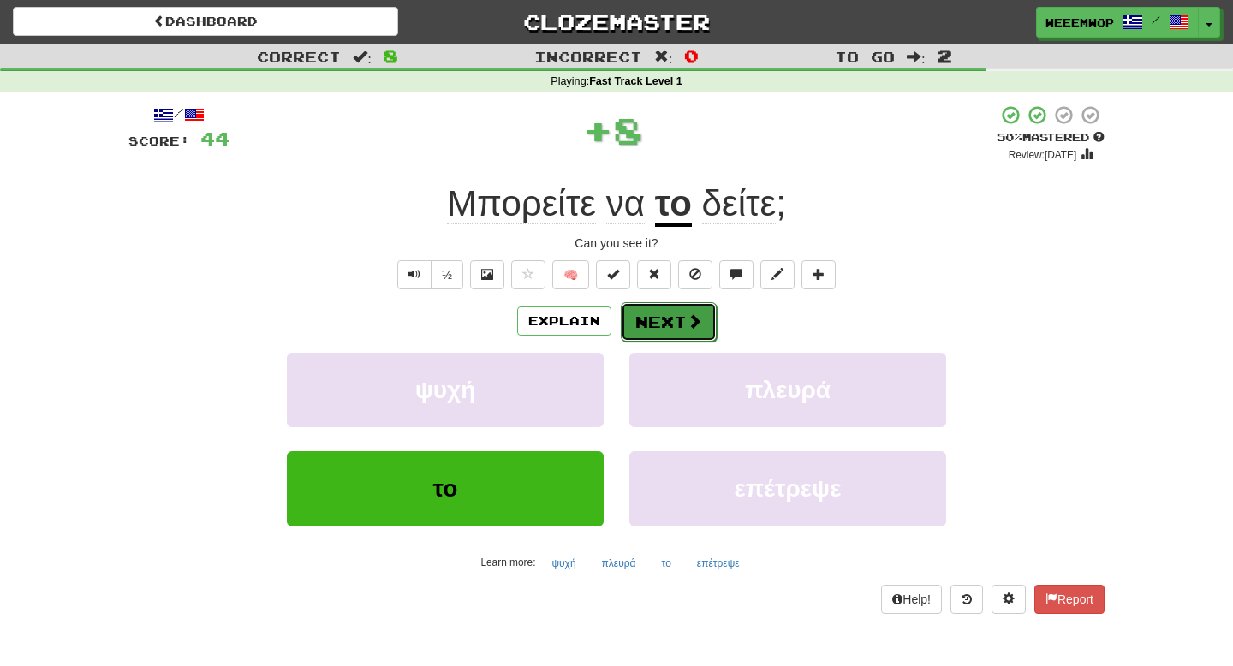
click at [687, 313] on span at bounding box center [694, 320] width 15 height 15
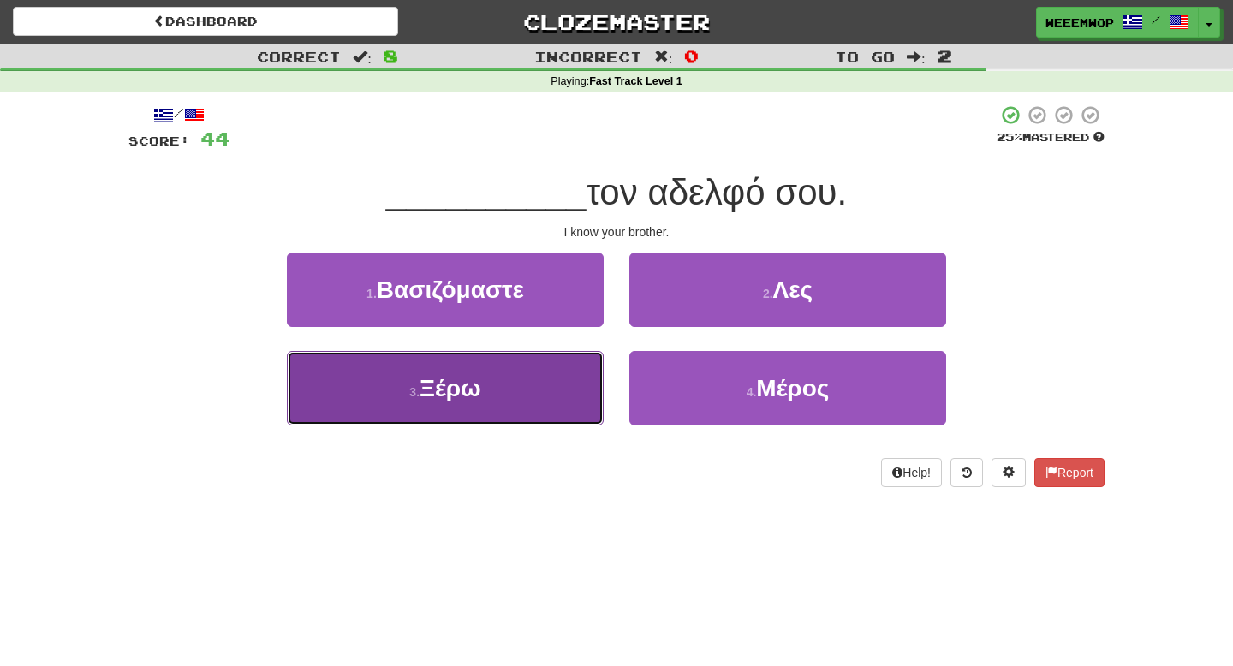
click at [538, 376] on button "3 . Ξέρω" at bounding box center [445, 388] width 317 height 74
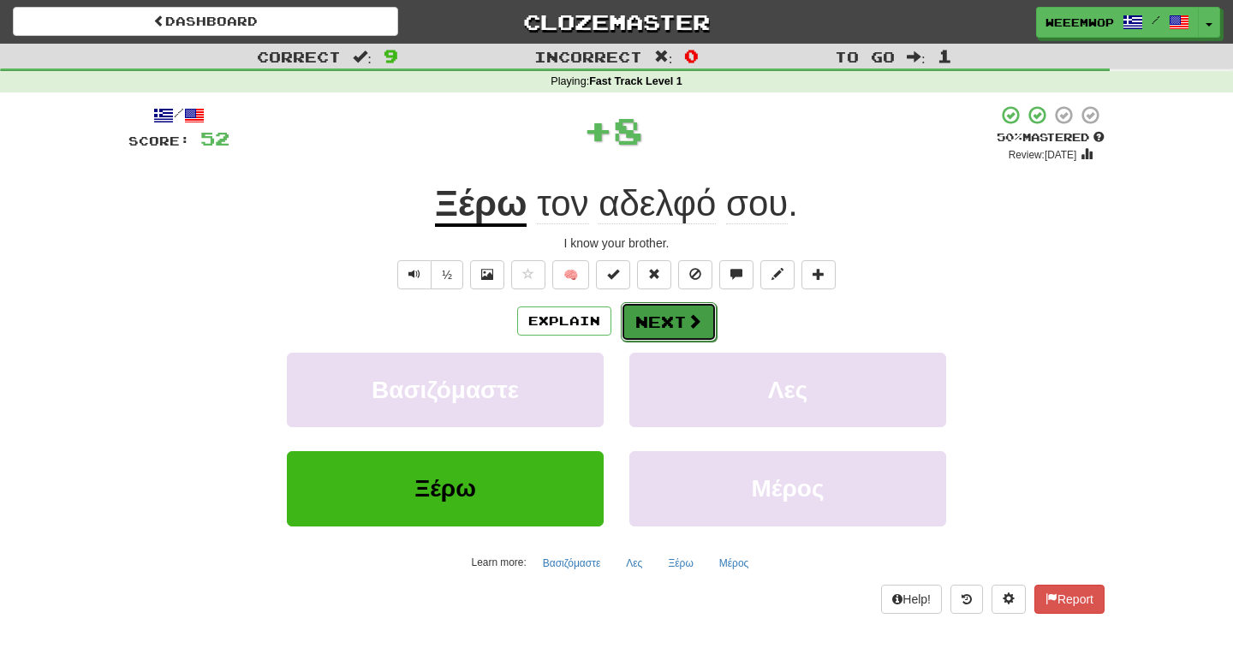
click at [665, 322] on button "Next" at bounding box center [669, 321] width 96 height 39
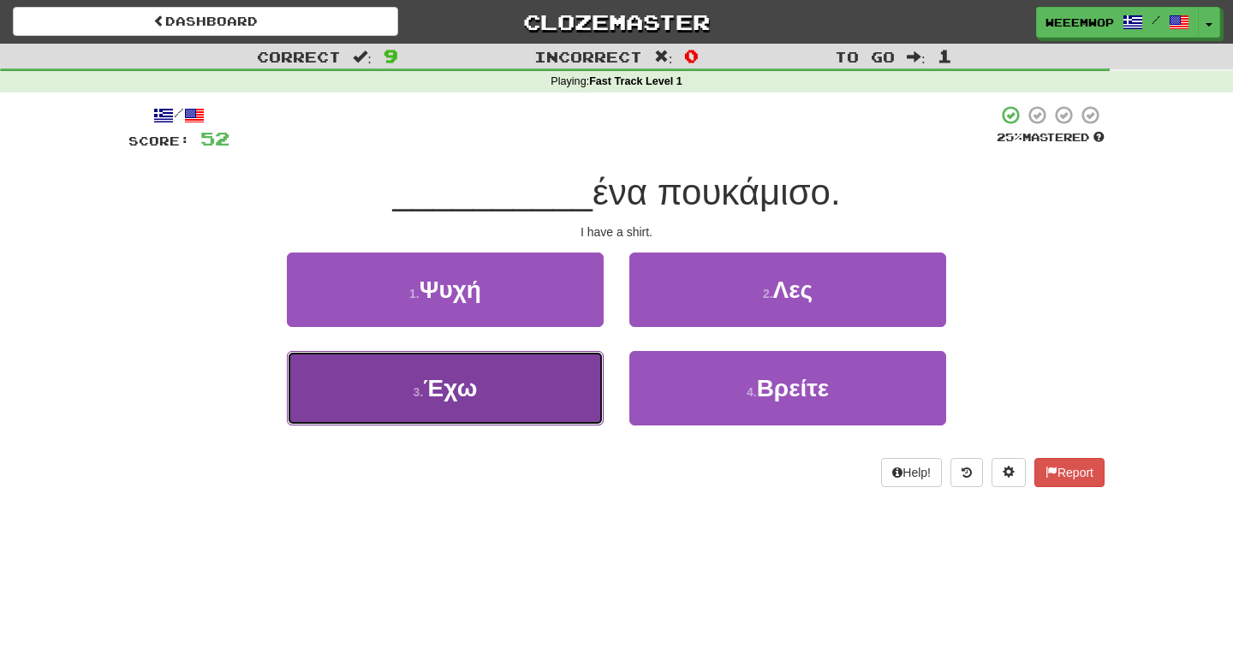
click at [522, 376] on button "3 . Έχω" at bounding box center [445, 388] width 317 height 74
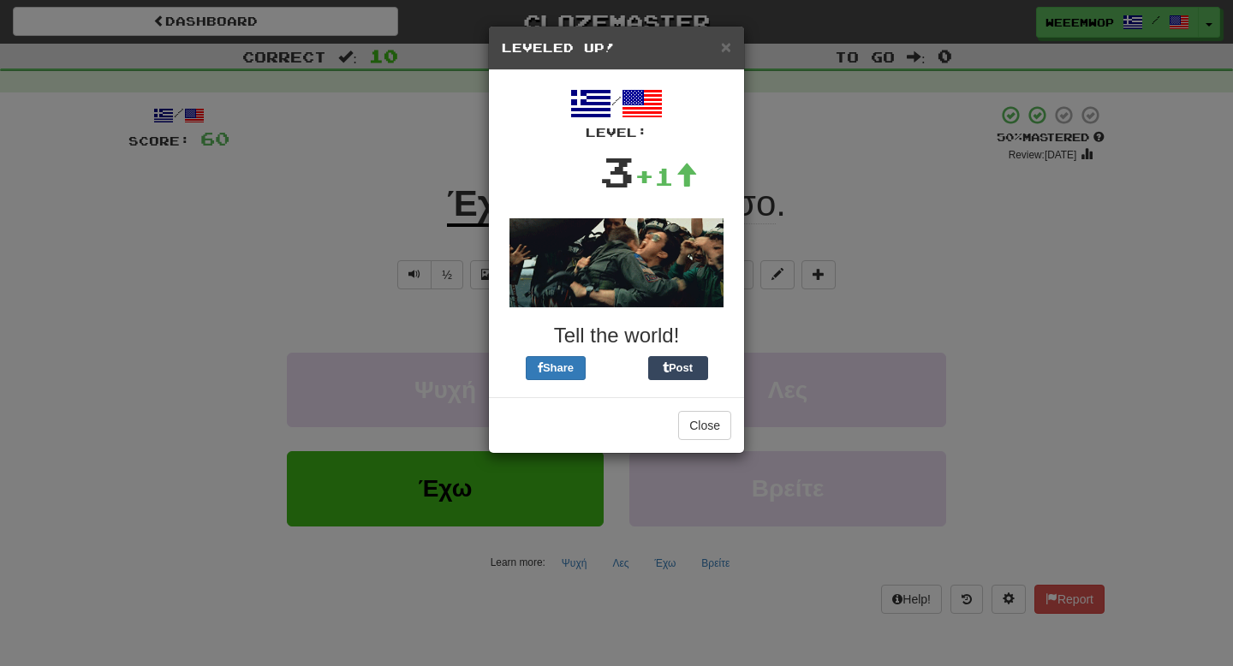
click at [722, 63] on div "× Leveled Up!" at bounding box center [616, 49] width 255 height 44
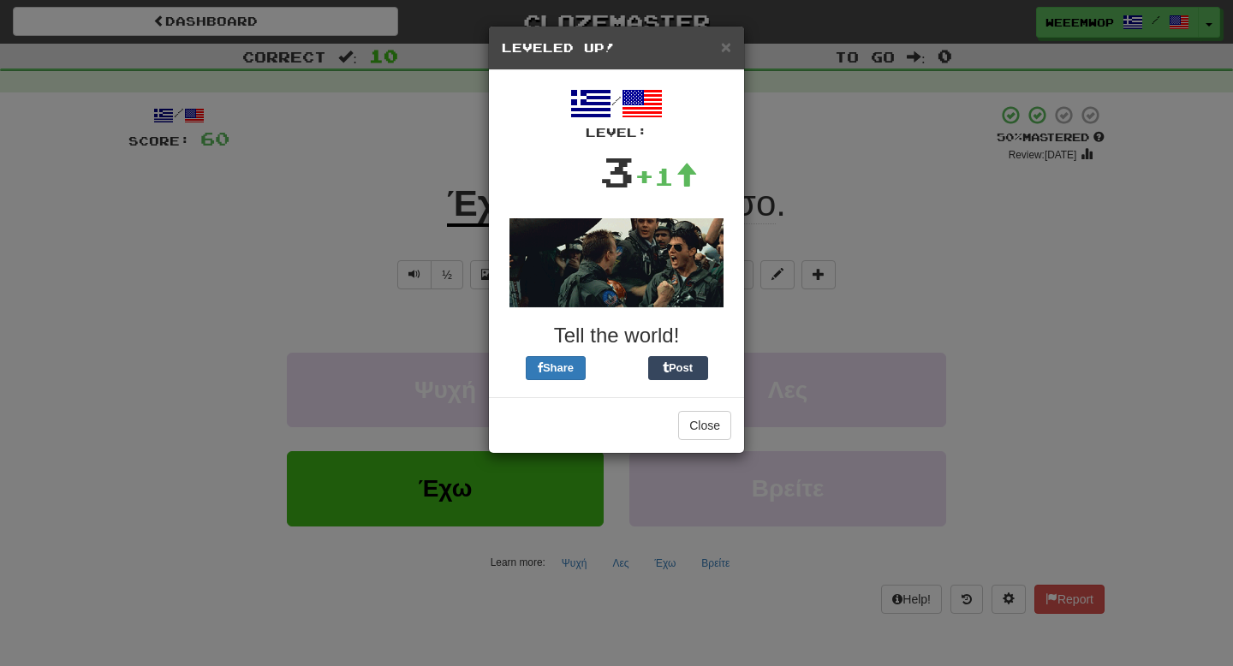
click at [722, 60] on div "× Leveled Up!" at bounding box center [616, 49] width 255 height 44
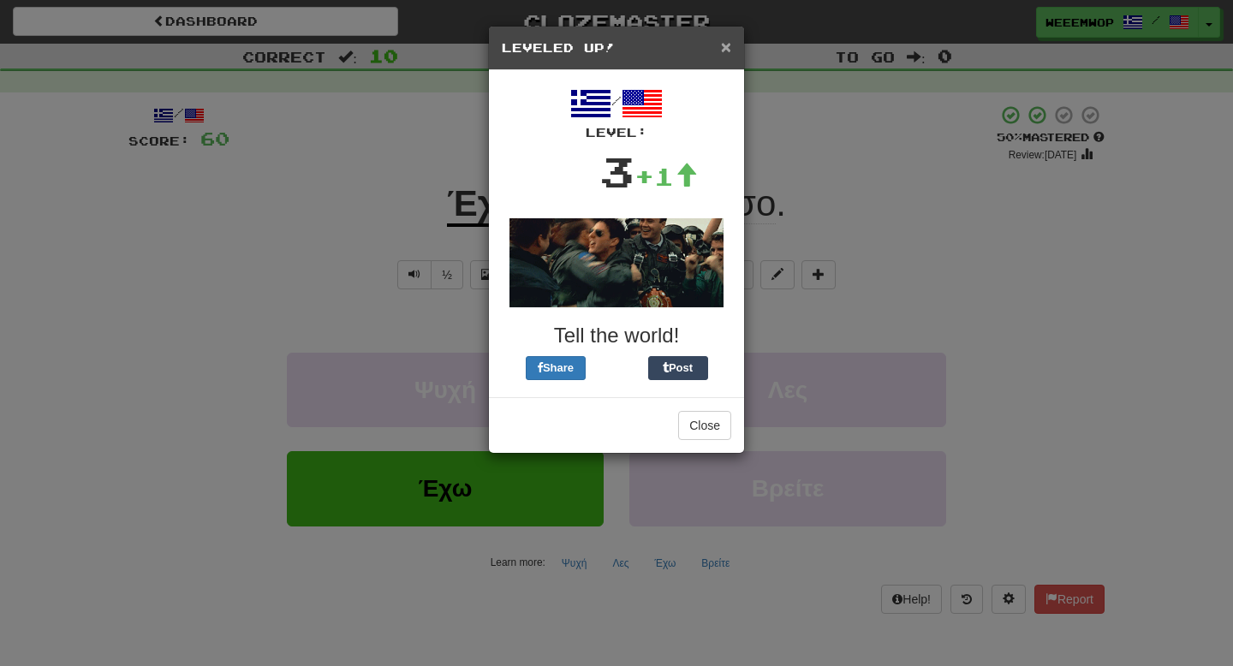
click at [724, 49] on span "×" at bounding box center [726, 47] width 10 height 20
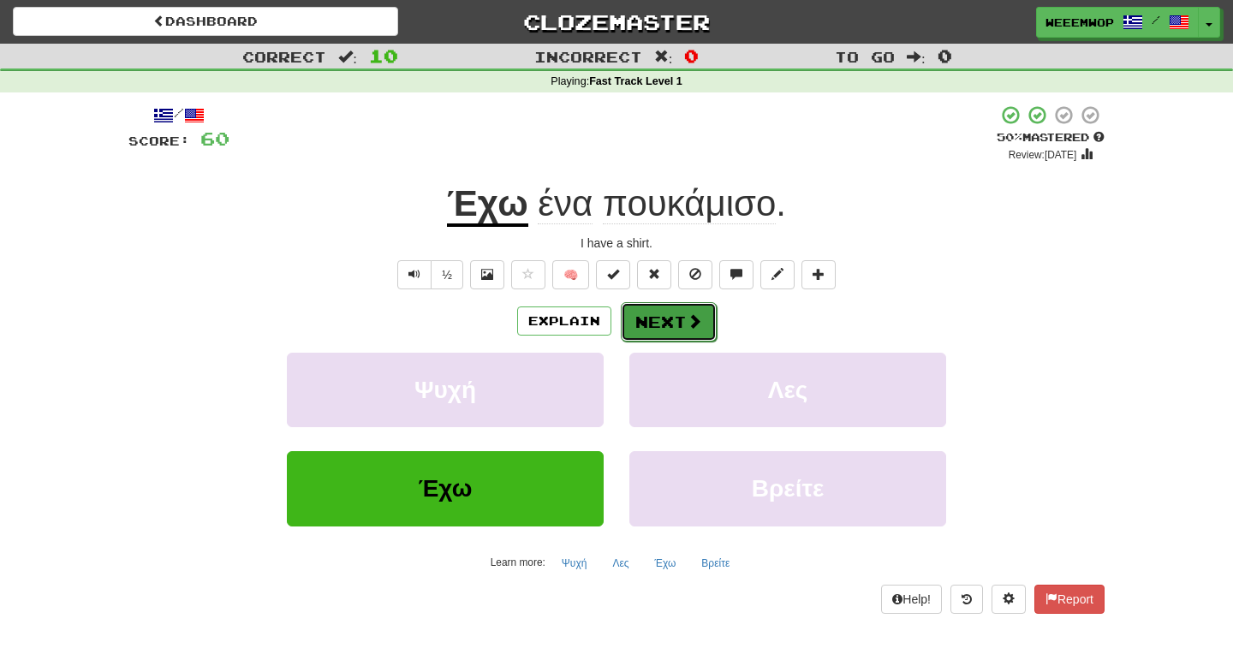
click at [675, 304] on button "Next" at bounding box center [669, 321] width 96 height 39
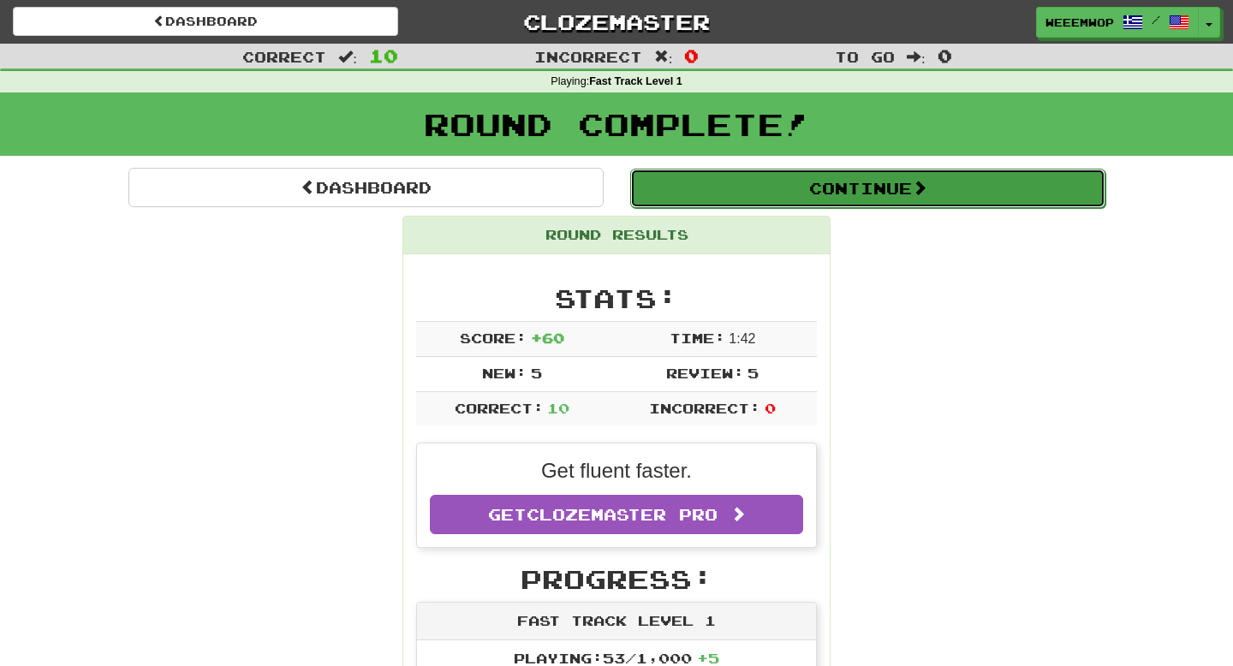
click at [710, 189] on button "Continue" at bounding box center [867, 188] width 475 height 39
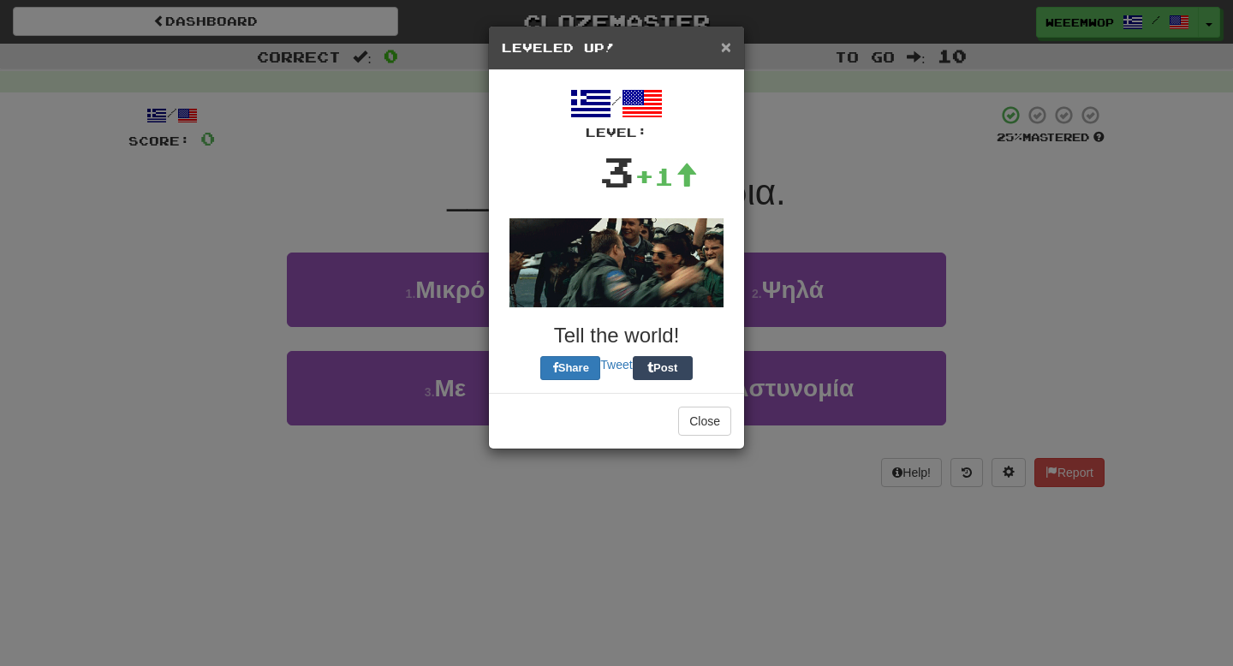
click at [723, 51] on span "×" at bounding box center [726, 47] width 10 height 20
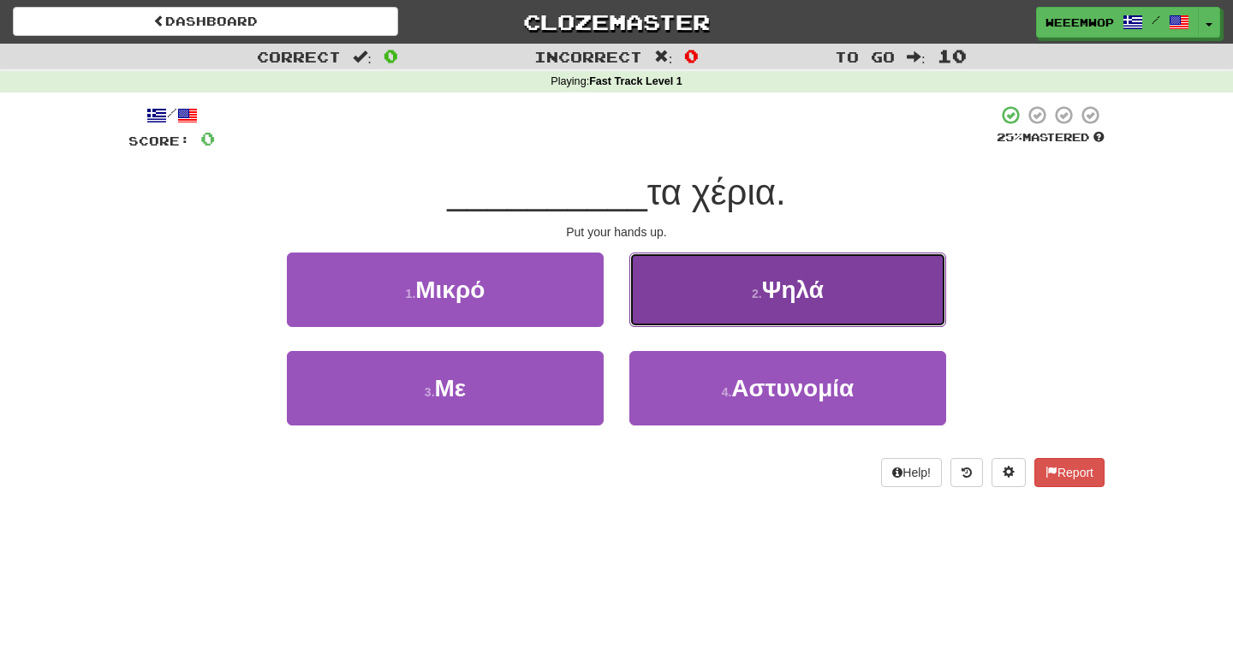
click at [768, 299] on span "Ψηλά" at bounding box center [793, 290] width 62 height 27
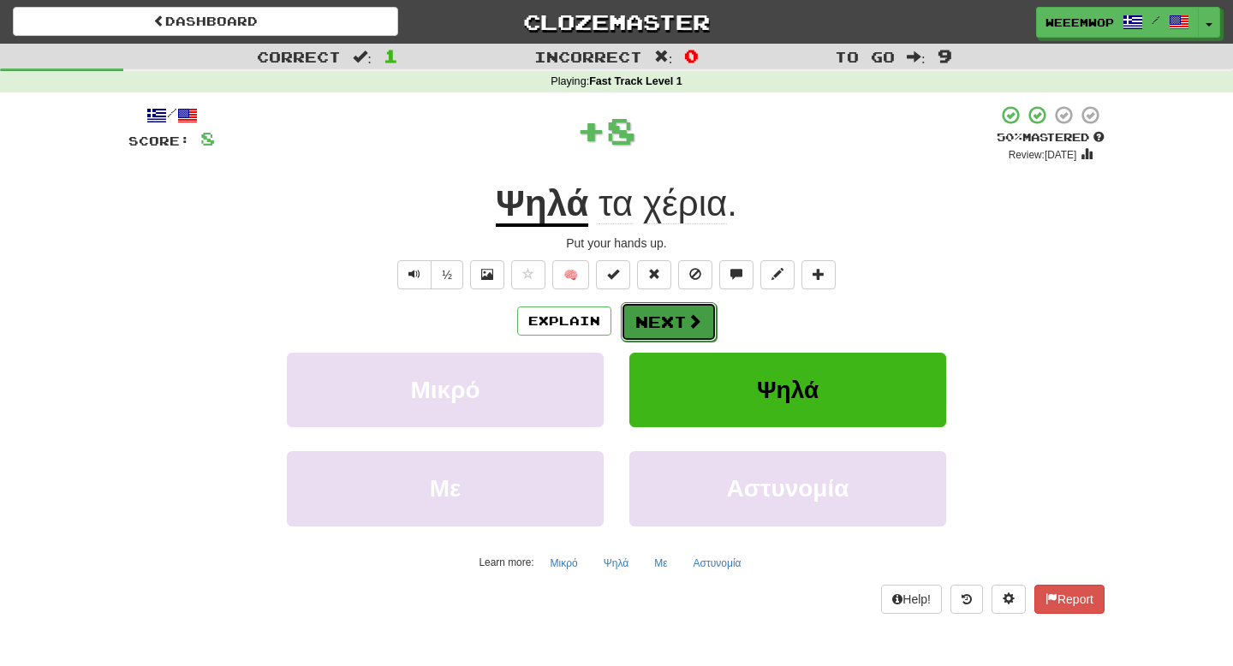
click at [704, 311] on button "Next" at bounding box center [669, 321] width 96 height 39
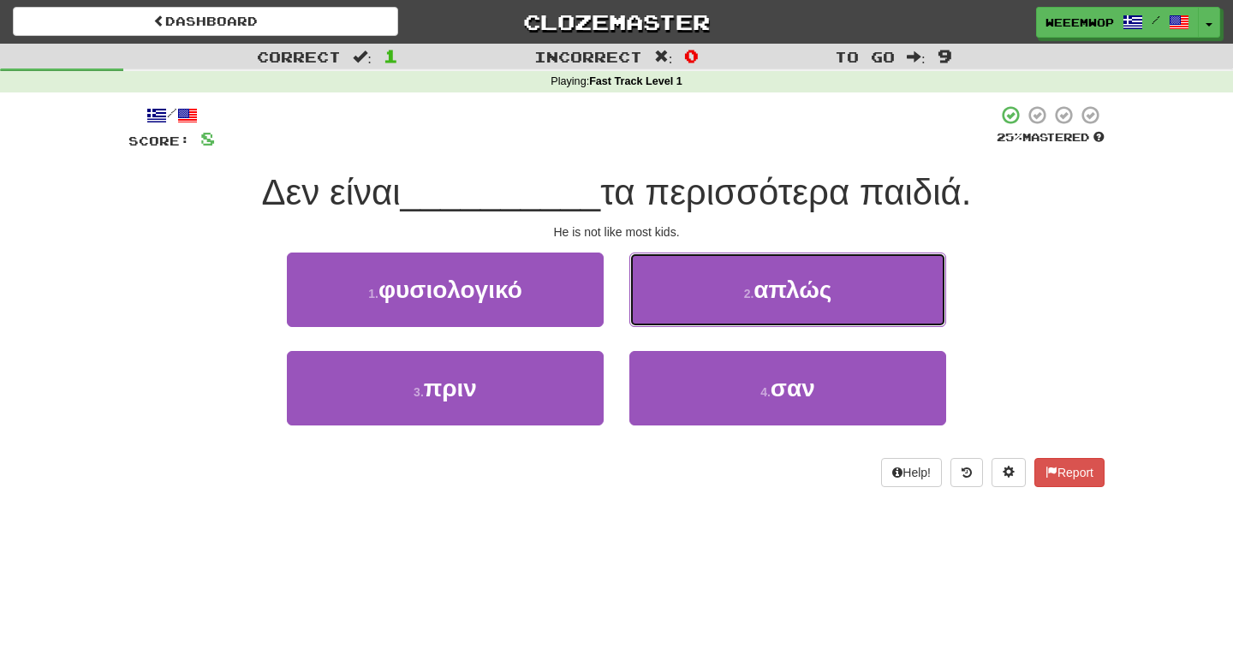
click at [704, 311] on button "2 . απλώς" at bounding box center [787, 290] width 317 height 74
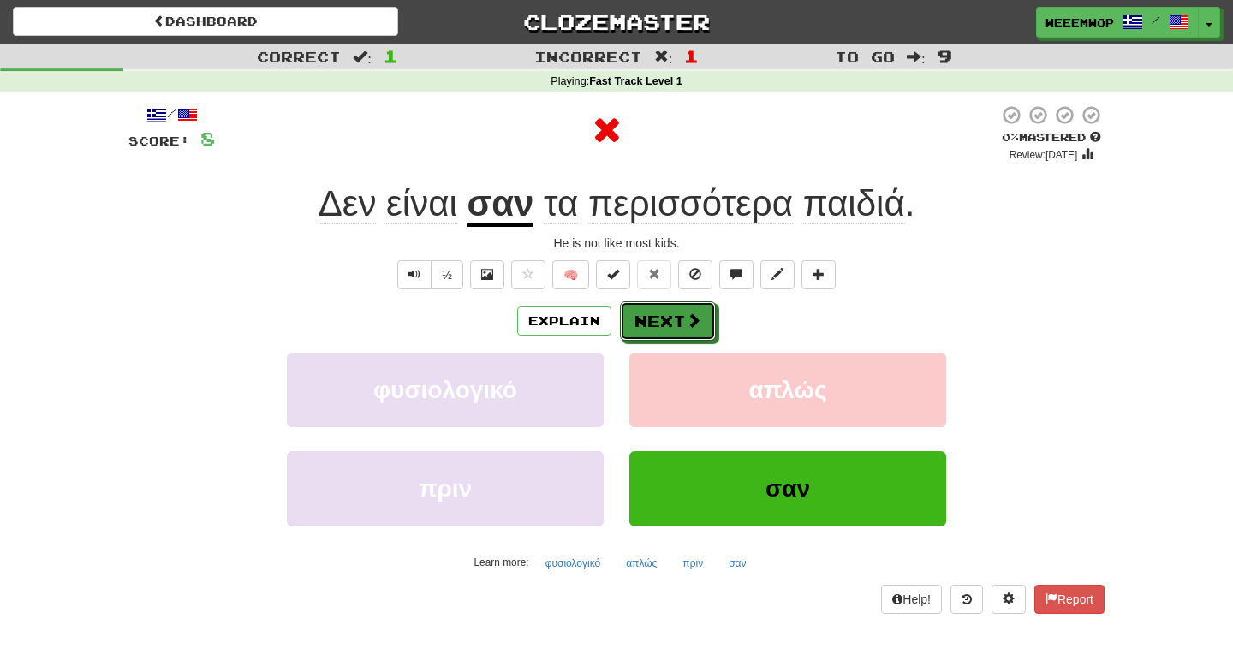
click at [704, 311] on button "Next" at bounding box center [668, 320] width 96 height 39
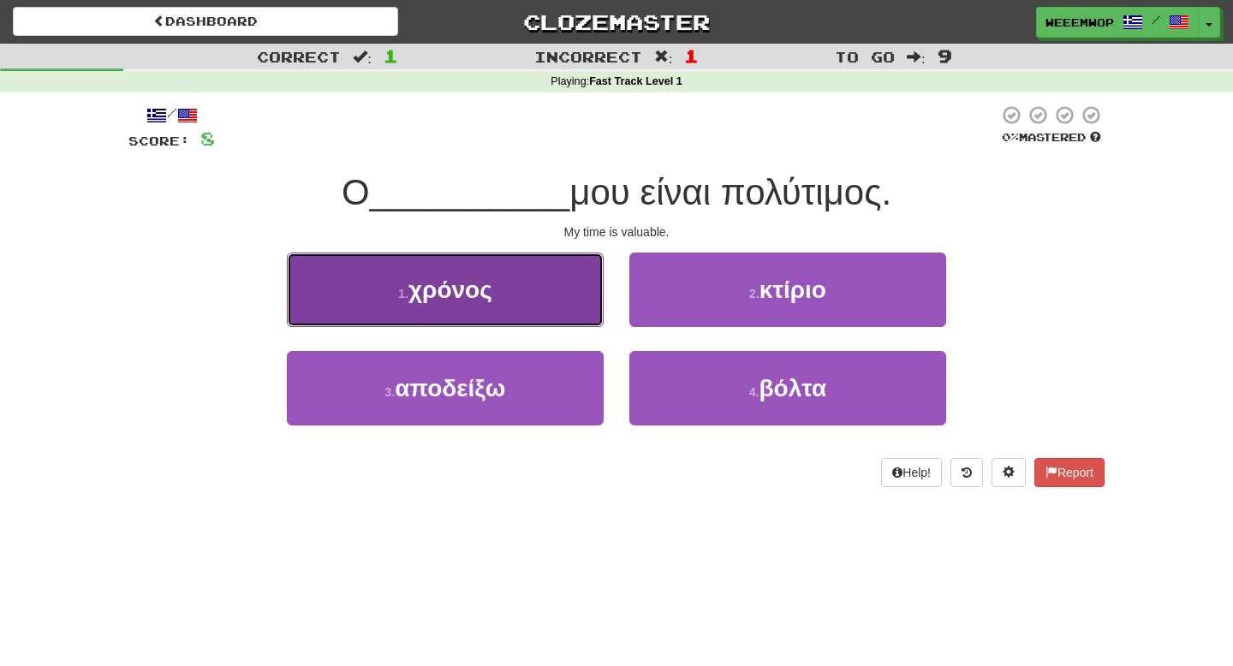
click at [566, 307] on button "1 . χρόνος" at bounding box center [445, 290] width 317 height 74
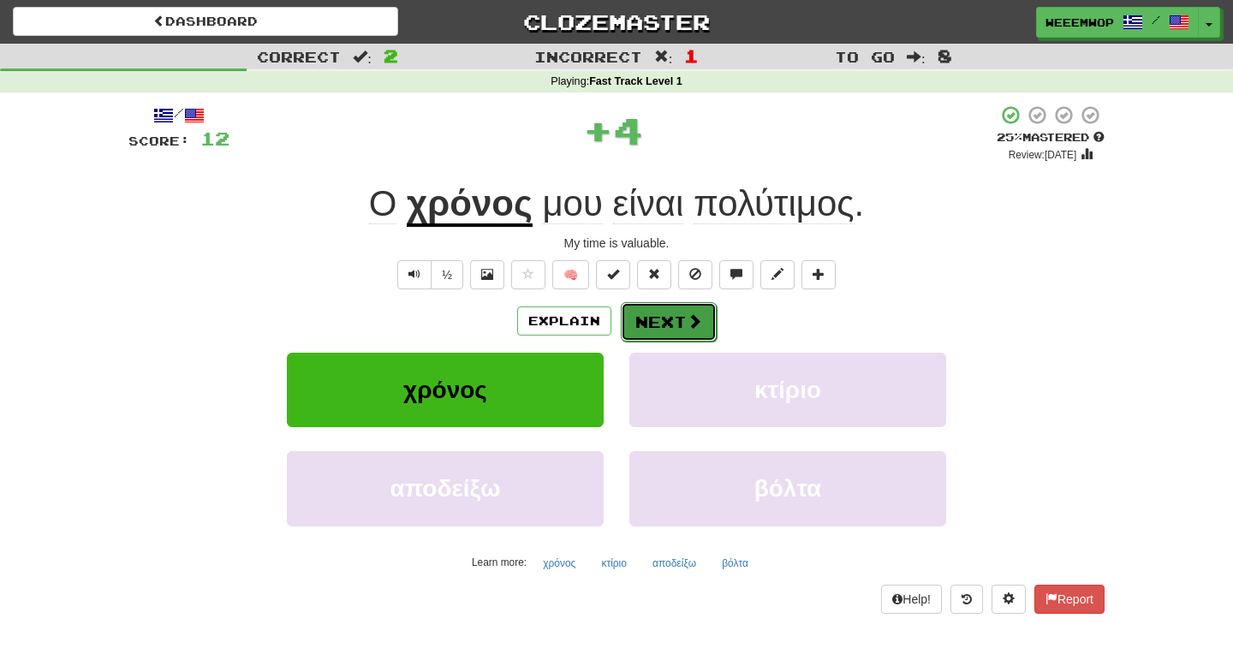
click at [680, 336] on button "Next" at bounding box center [669, 321] width 96 height 39
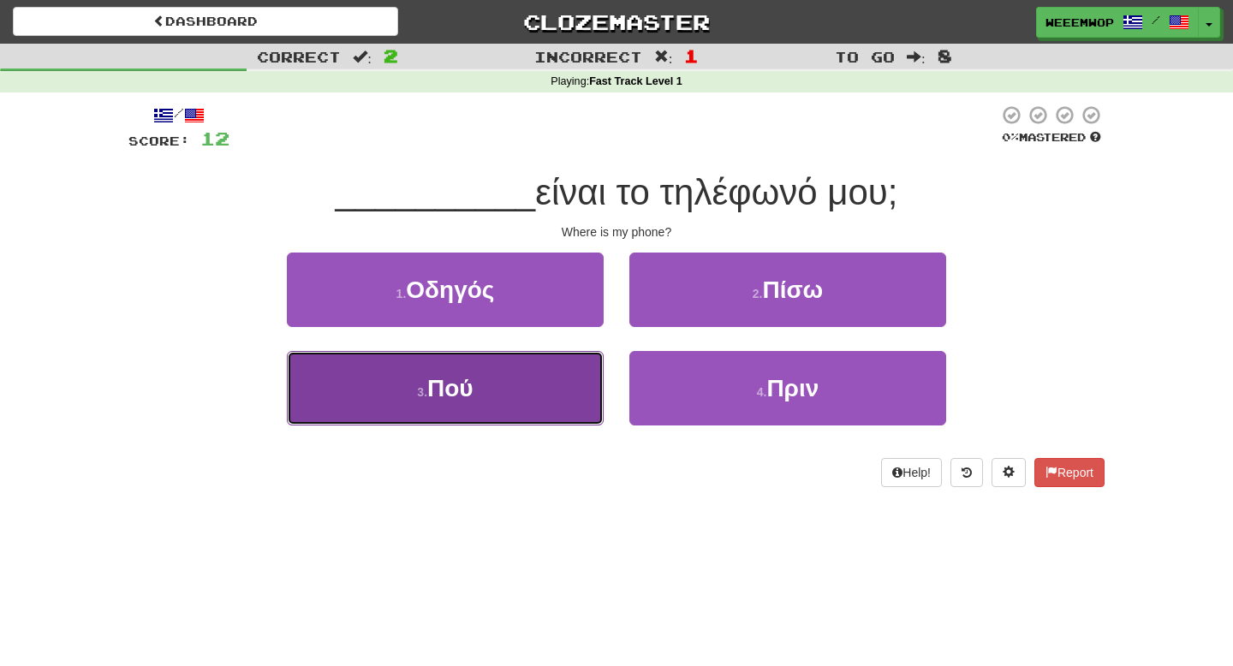
click at [547, 360] on button "3 . Πού" at bounding box center [445, 388] width 317 height 74
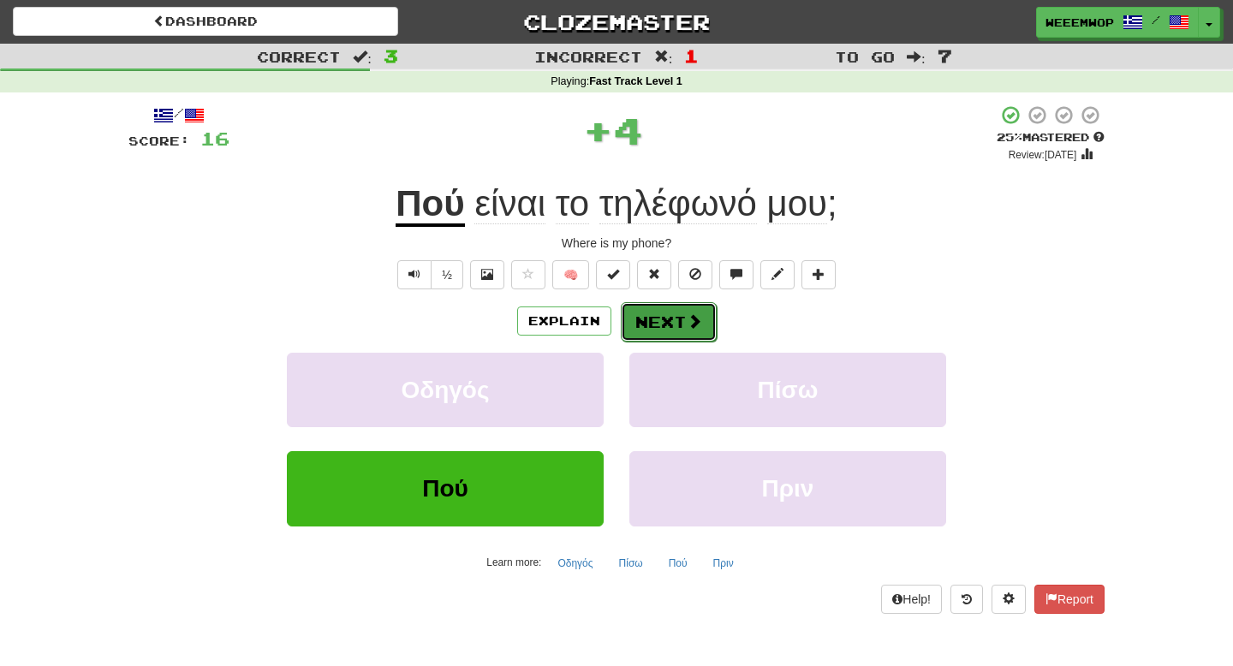
click at [659, 332] on button "Next" at bounding box center [669, 321] width 96 height 39
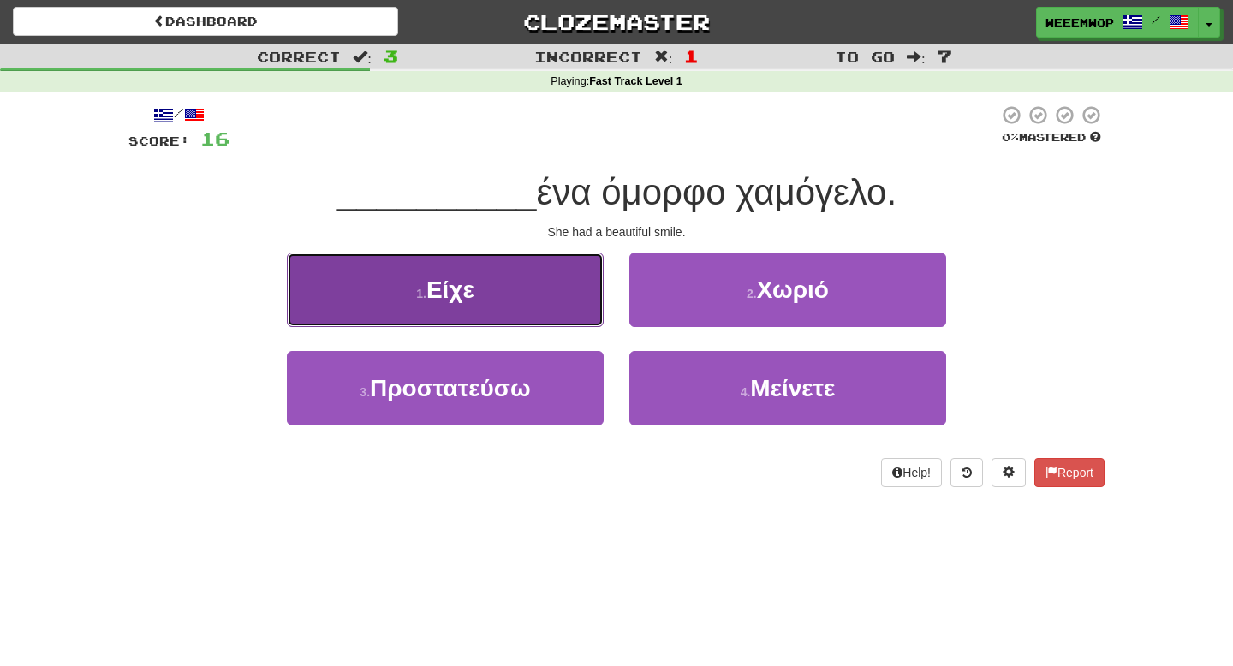
click at [583, 315] on button "1 . Είχε" at bounding box center [445, 290] width 317 height 74
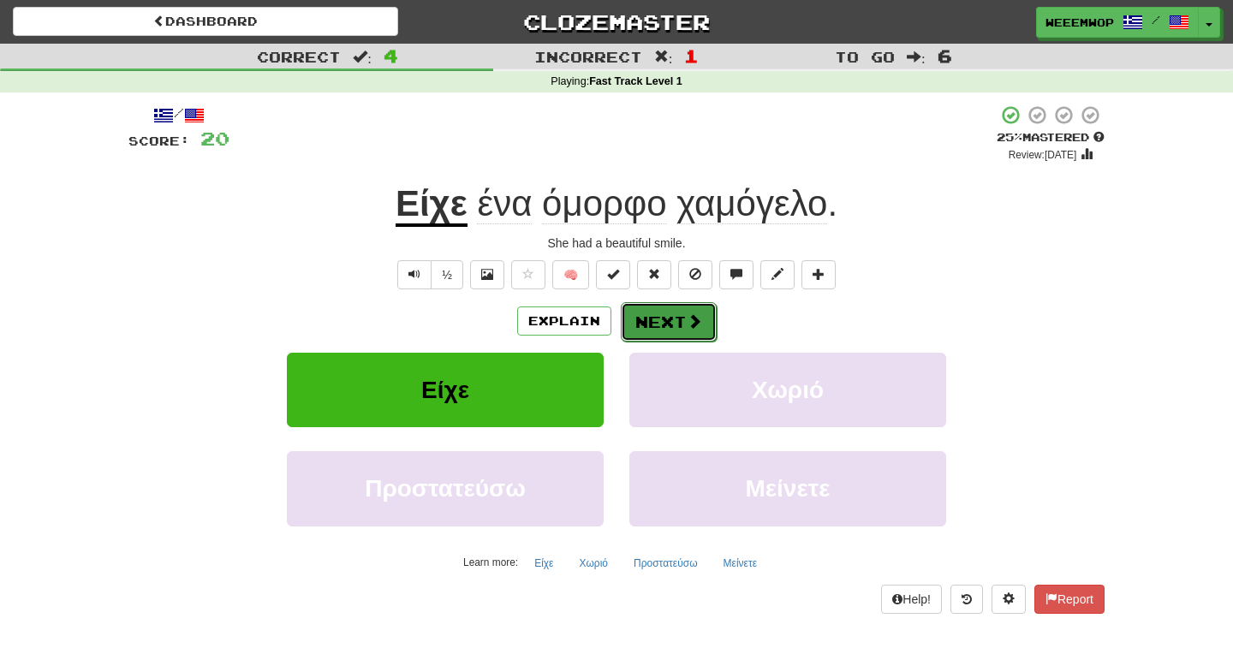
click at [622, 308] on button "Next" at bounding box center [669, 321] width 96 height 39
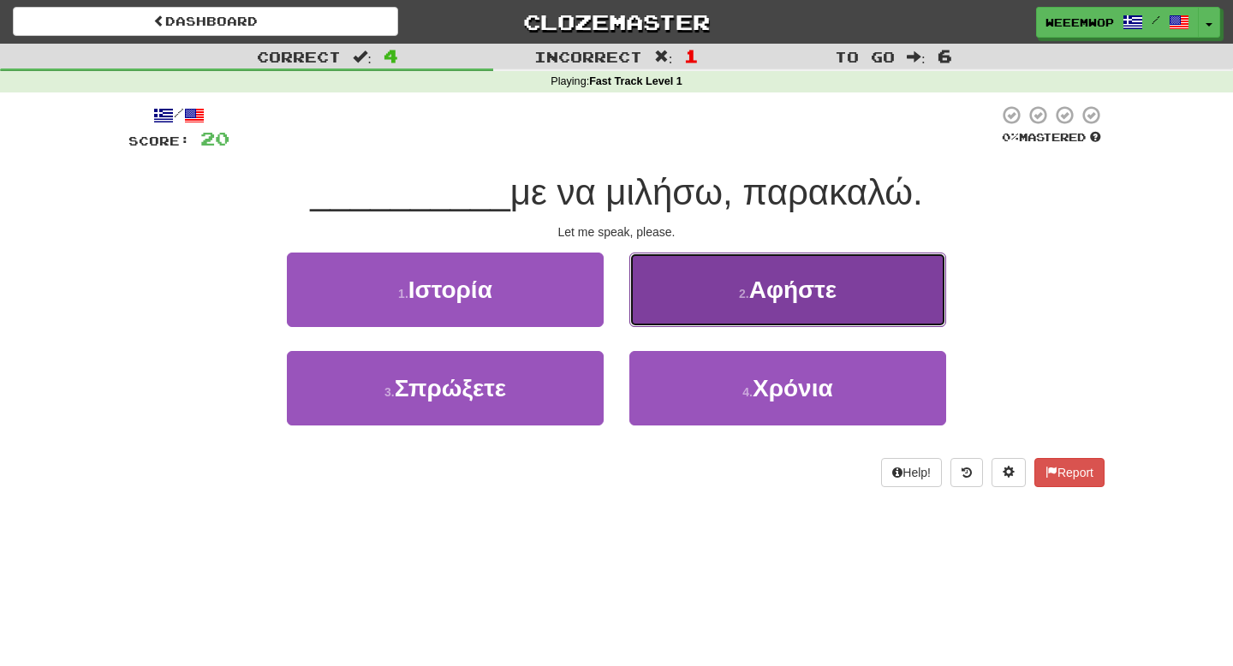
click at [672, 311] on button "2 . Αφήστε" at bounding box center [787, 290] width 317 height 74
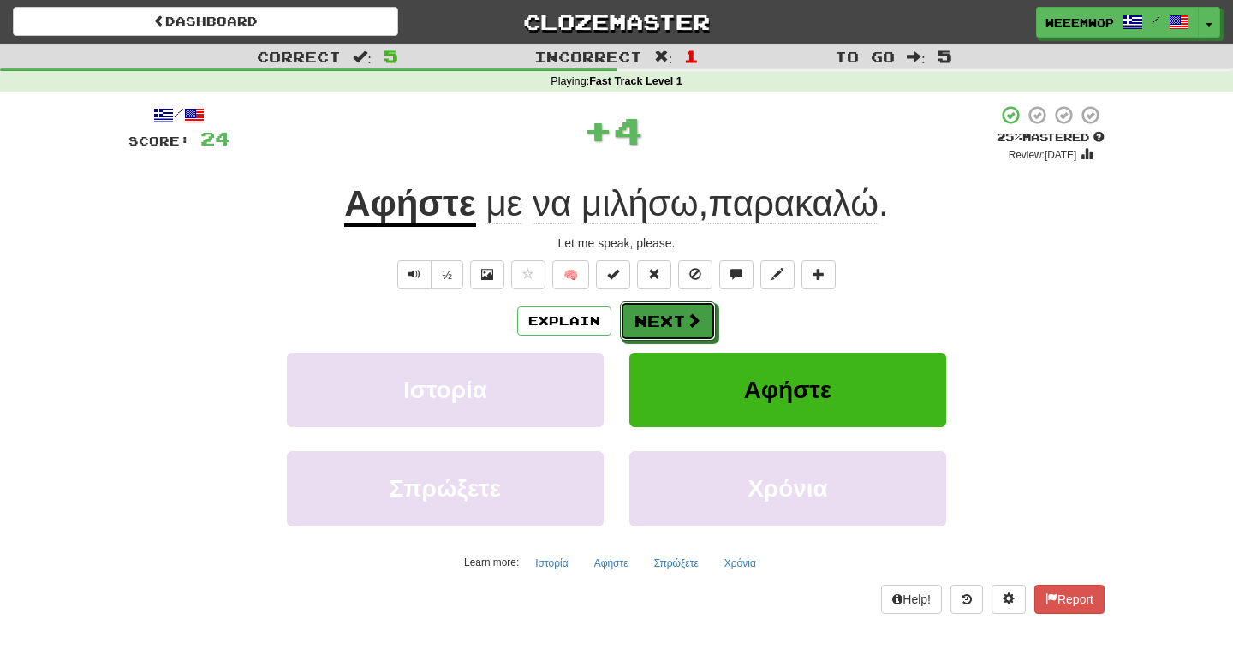
click at [672, 311] on button "Next" at bounding box center [668, 320] width 96 height 39
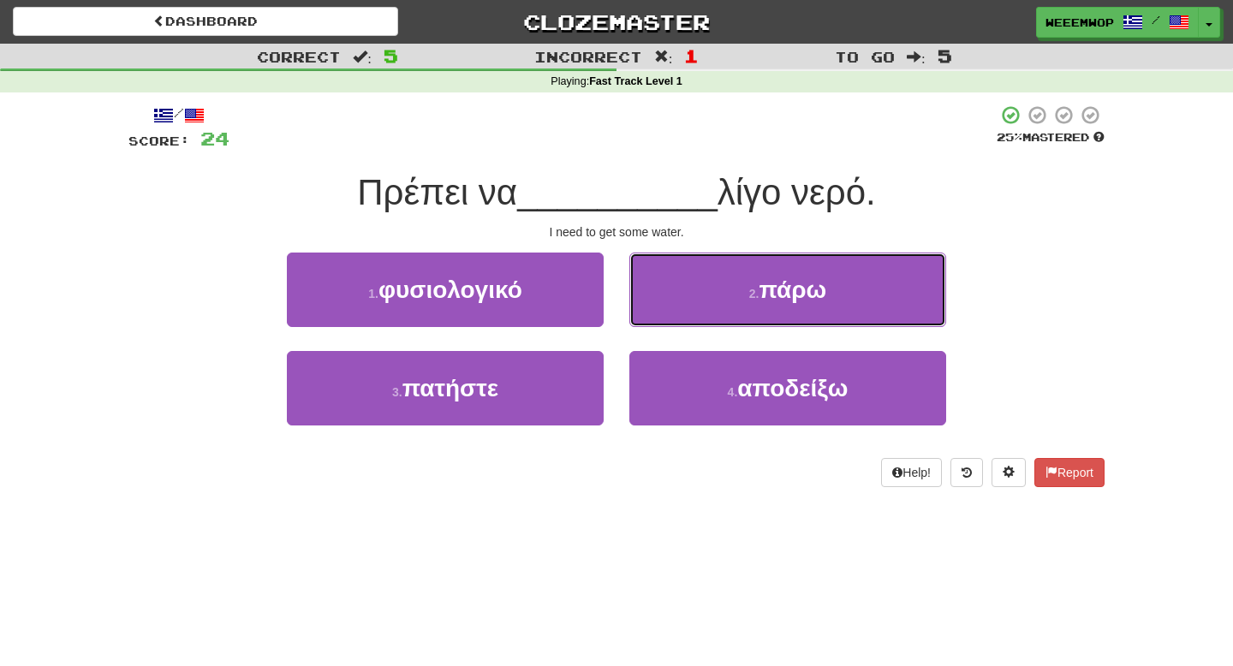
click at [672, 311] on button "2 . πάρω" at bounding box center [787, 290] width 317 height 74
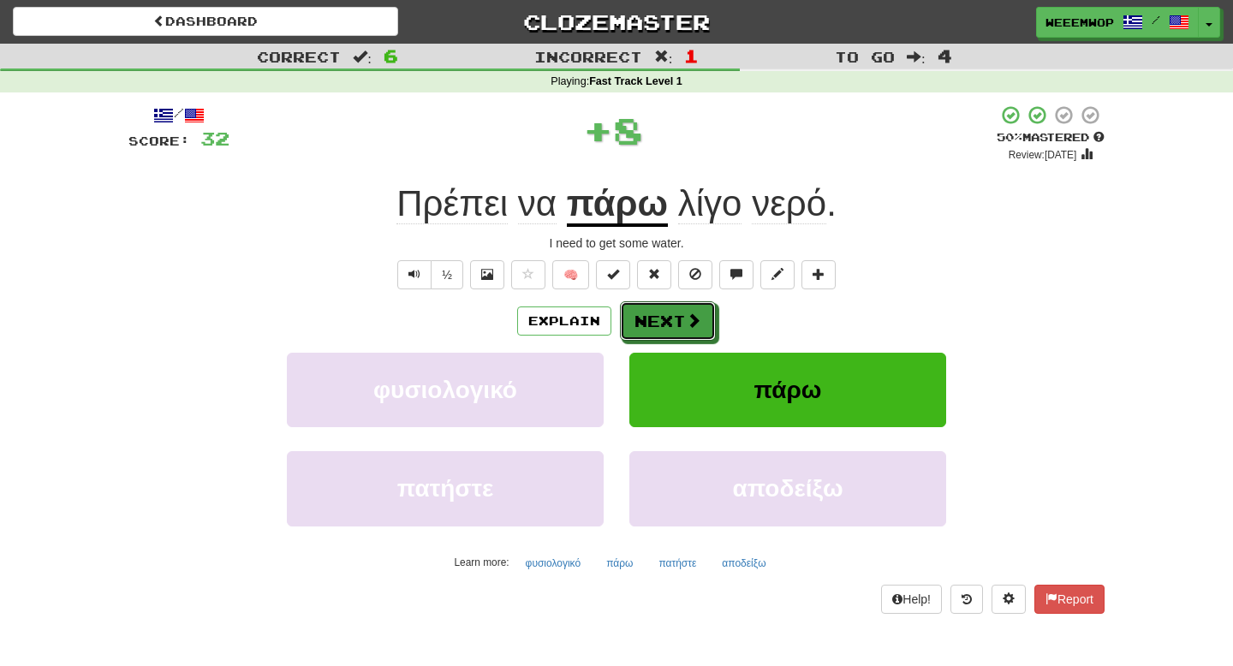
click at [672, 311] on button "Next" at bounding box center [668, 320] width 96 height 39
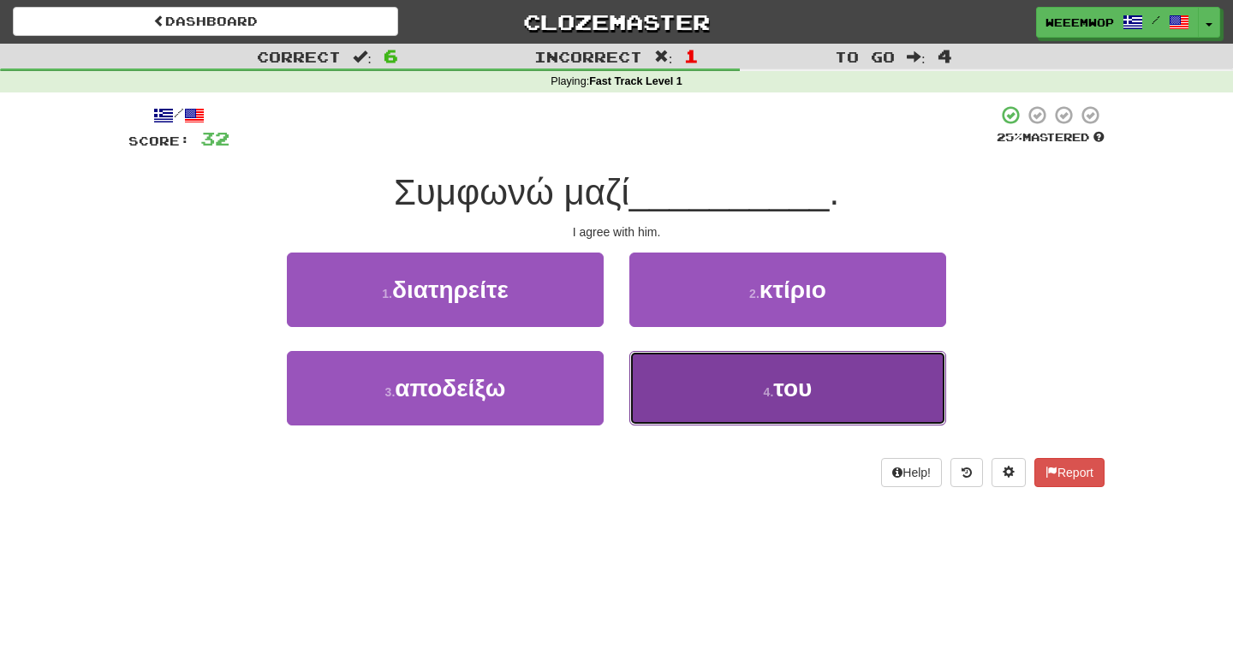
click at [700, 361] on button "4 . του" at bounding box center [787, 388] width 317 height 74
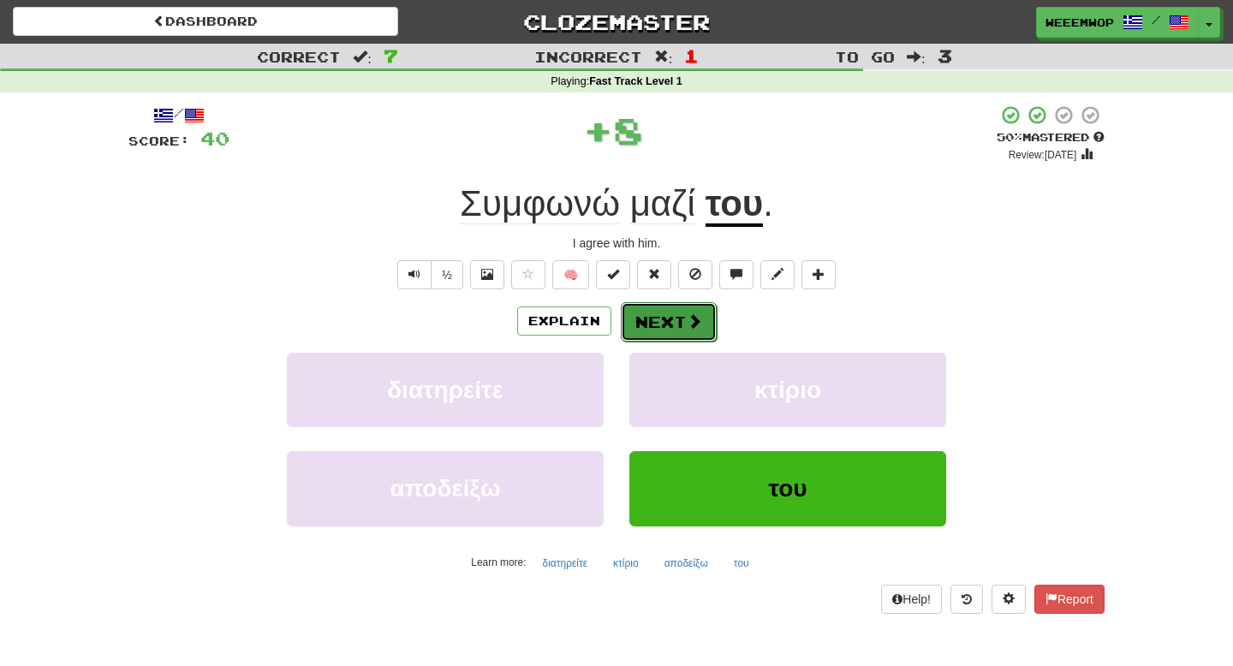
click at [688, 318] on span at bounding box center [694, 320] width 15 height 15
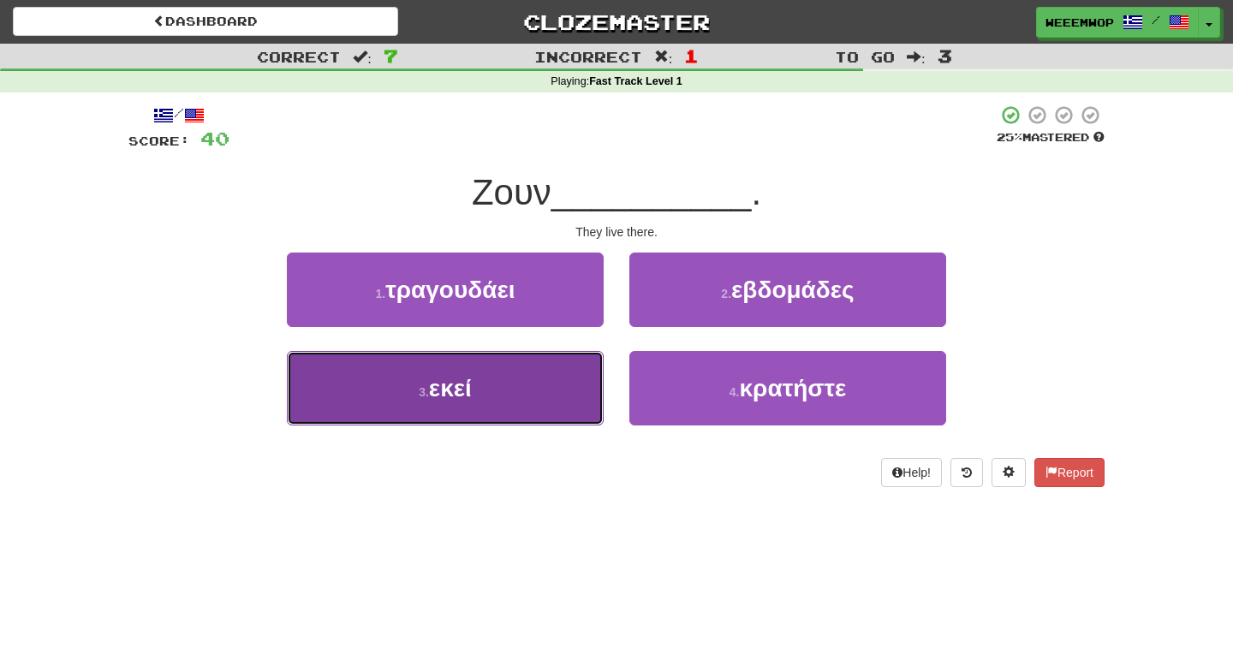
click at [601, 386] on button "3 . εκεί" at bounding box center [445, 388] width 317 height 74
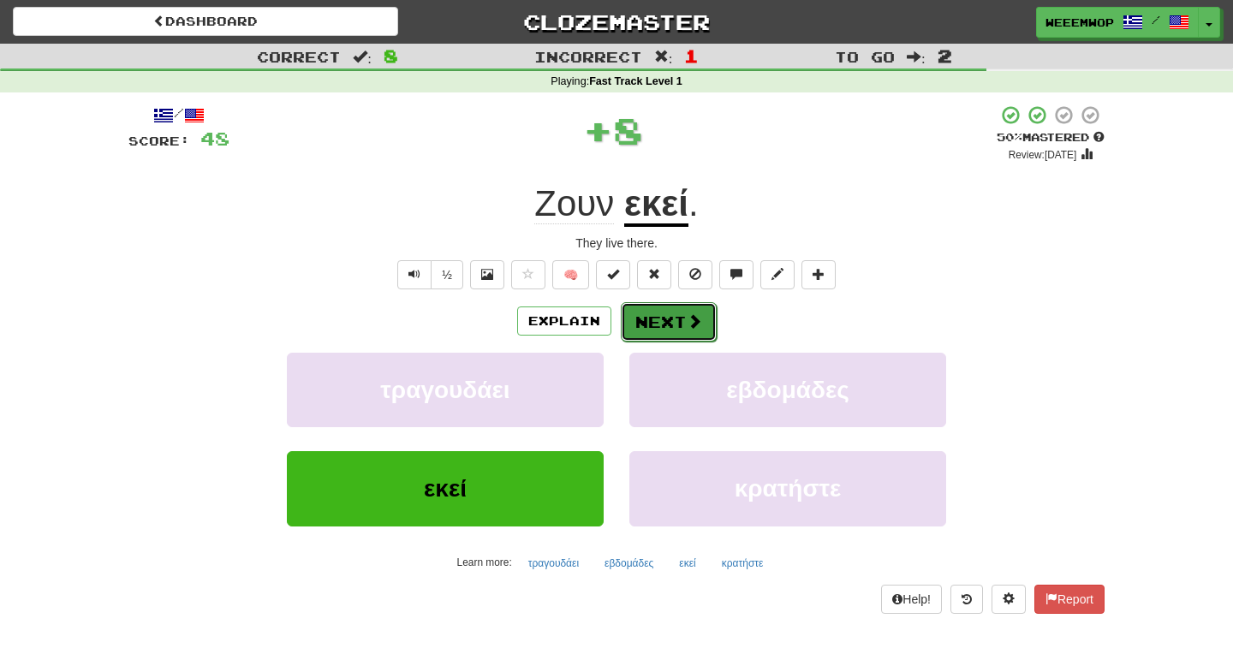
click at [665, 322] on button "Next" at bounding box center [669, 321] width 96 height 39
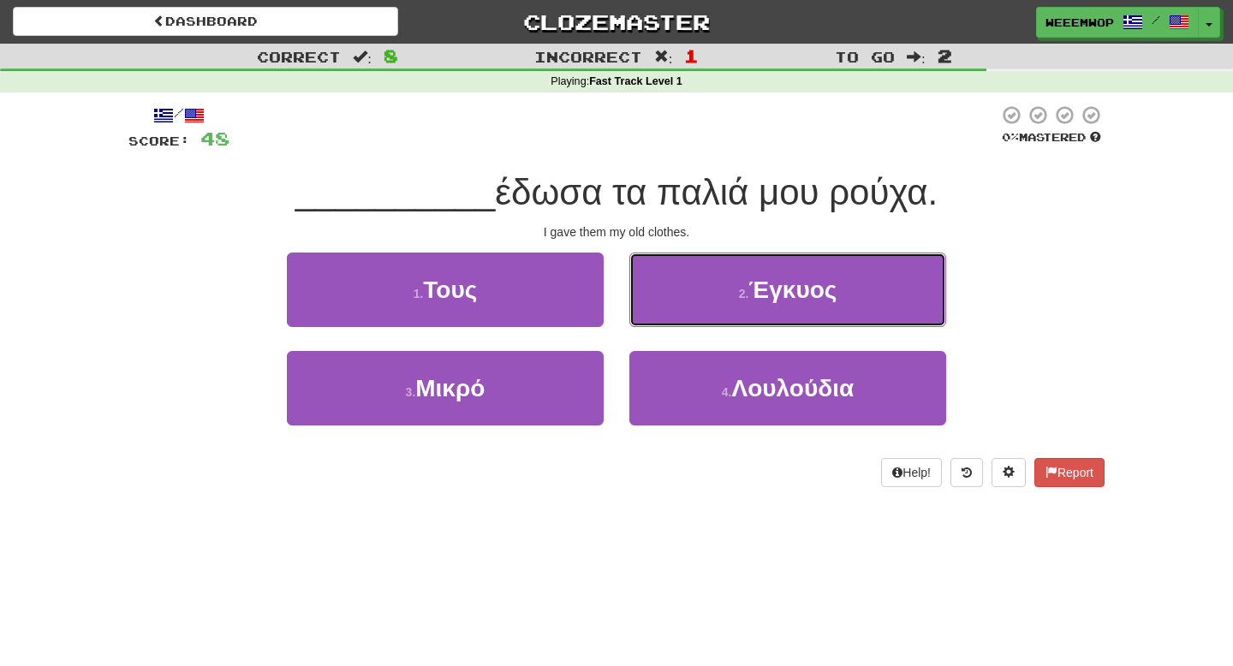
click at [665, 322] on button "2 . Έγκυος" at bounding box center [787, 290] width 317 height 74
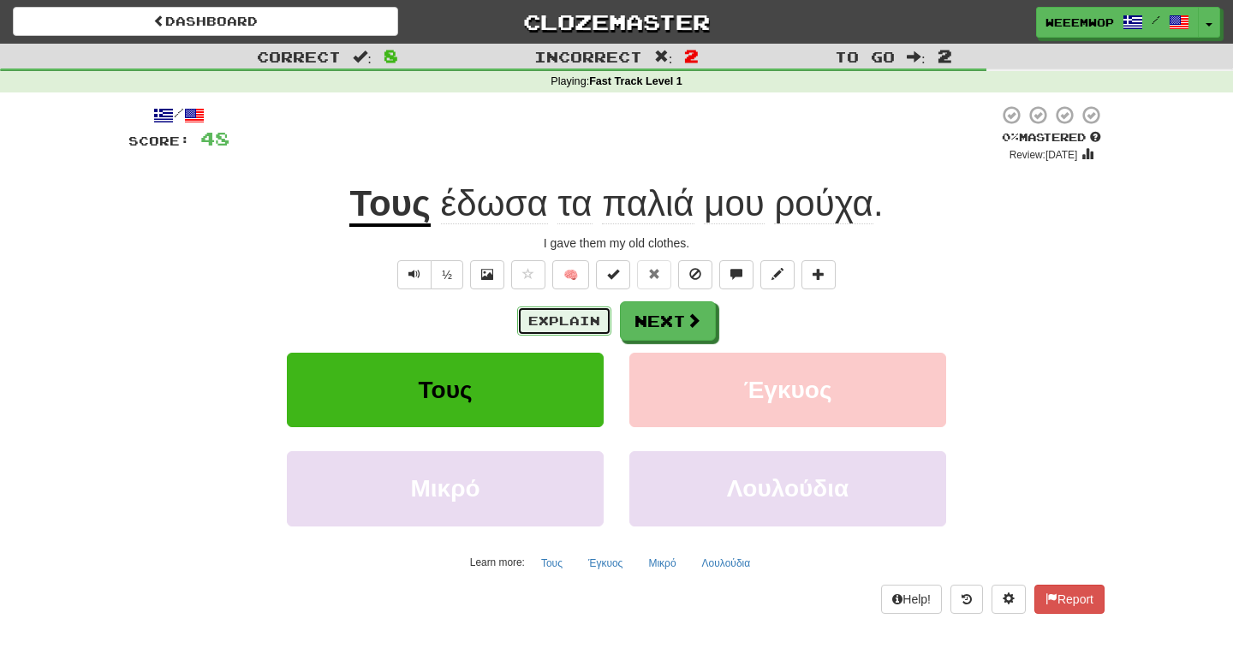
click at [581, 319] on button "Explain" at bounding box center [564, 320] width 94 height 29
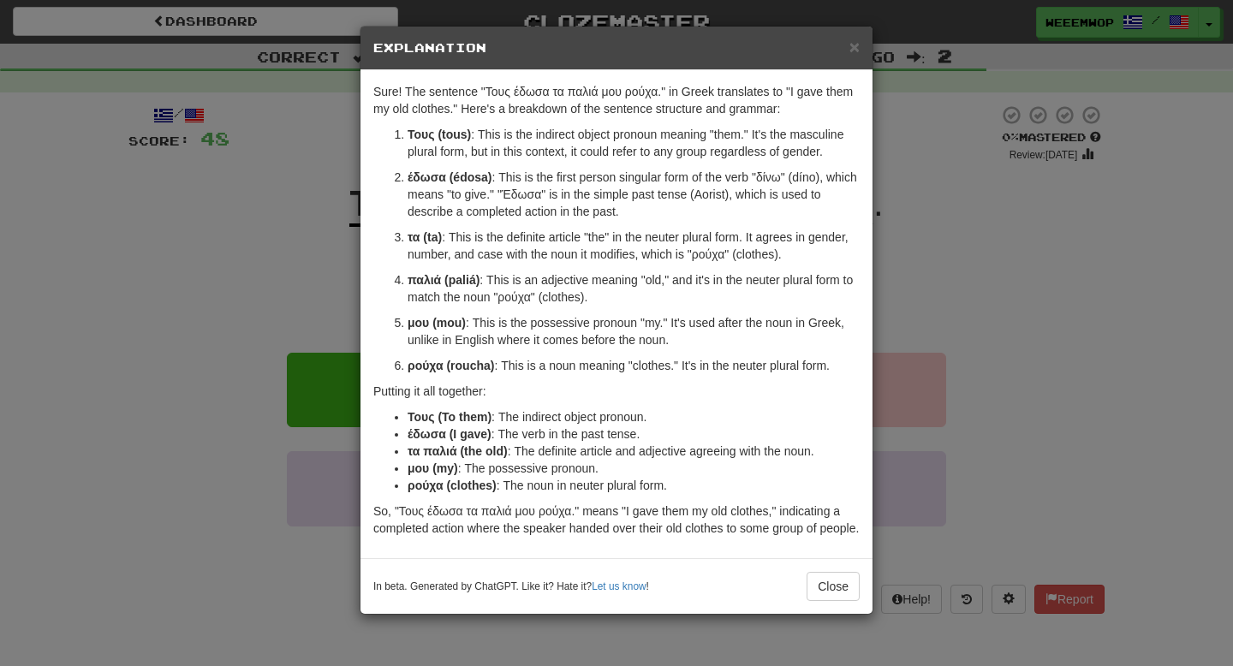
click at [855, 57] on div "× Explanation" at bounding box center [616, 49] width 512 height 44
click at [853, 45] on span "×" at bounding box center [854, 47] width 10 height 20
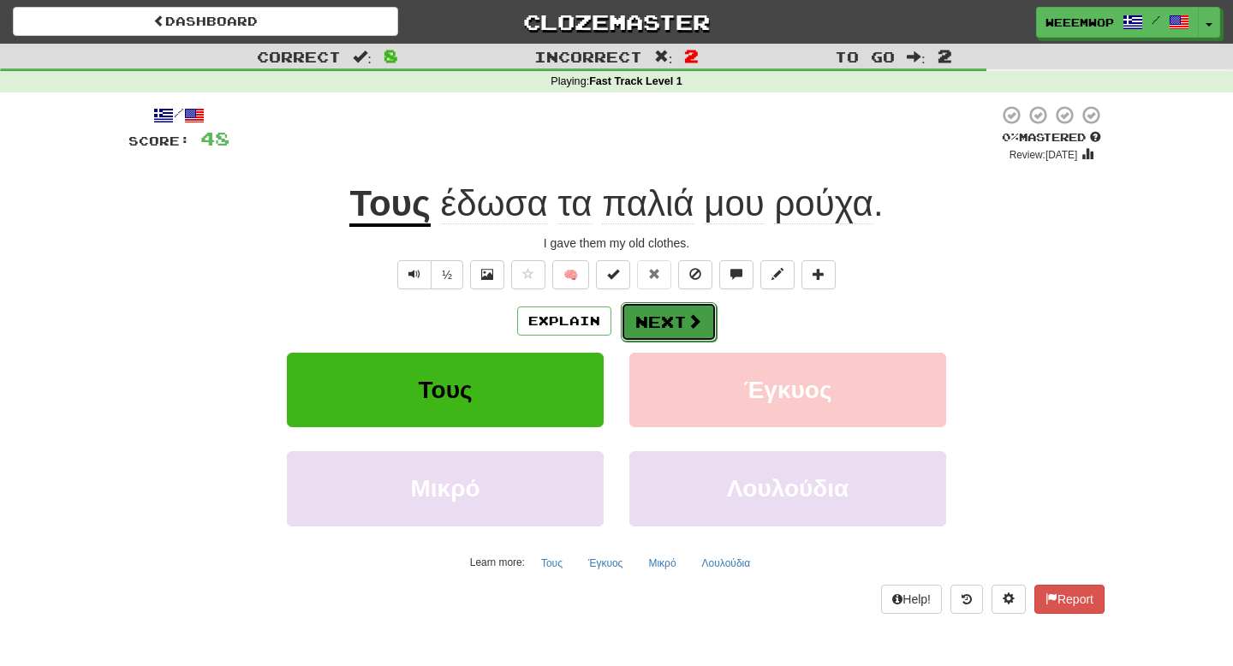
click at [668, 313] on button "Next" at bounding box center [669, 321] width 96 height 39
